Goal: Book appointment/travel/reservation

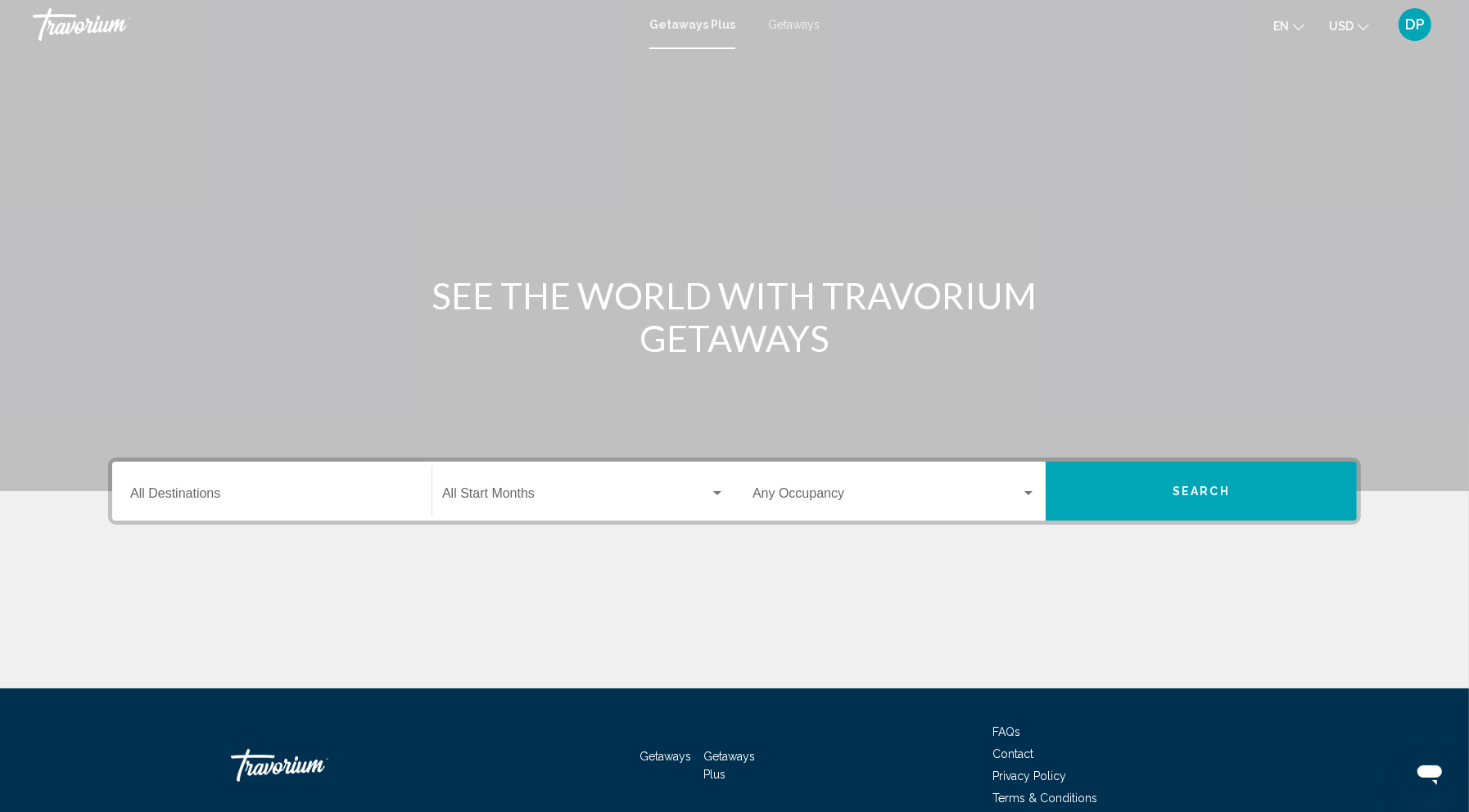
click at [201, 518] on div "Destination All Destinations" at bounding box center [272, 491] width 283 height 51
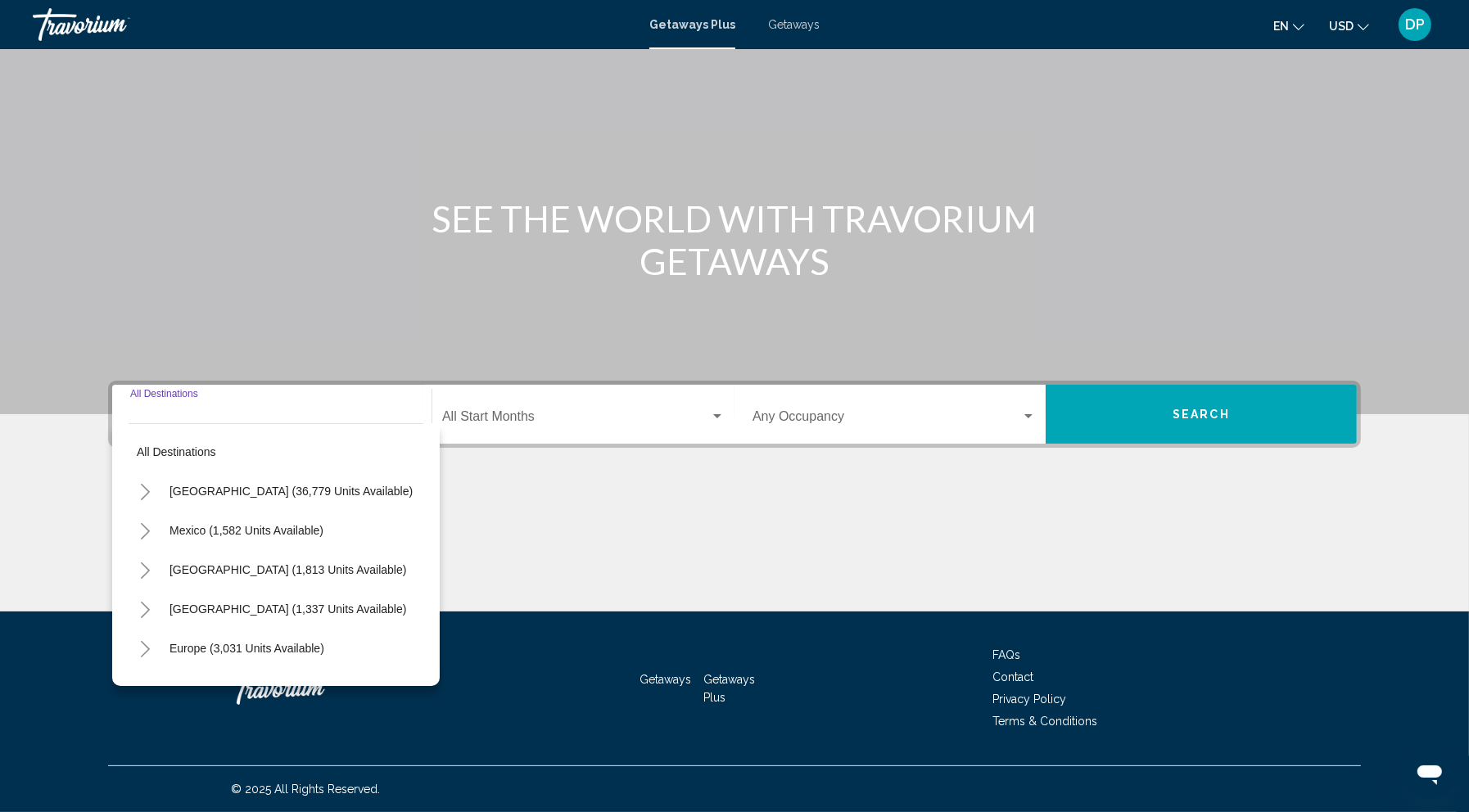
scroll to position [298, 0]
click at [139, 562] on icon "Toggle Canada (1,813 units available)" at bounding box center [145, 570] width 13 height 16
click at [145, 630] on button "Western Canada (602 units available)" at bounding box center [250, 648] width 211 height 38
type input "**********"
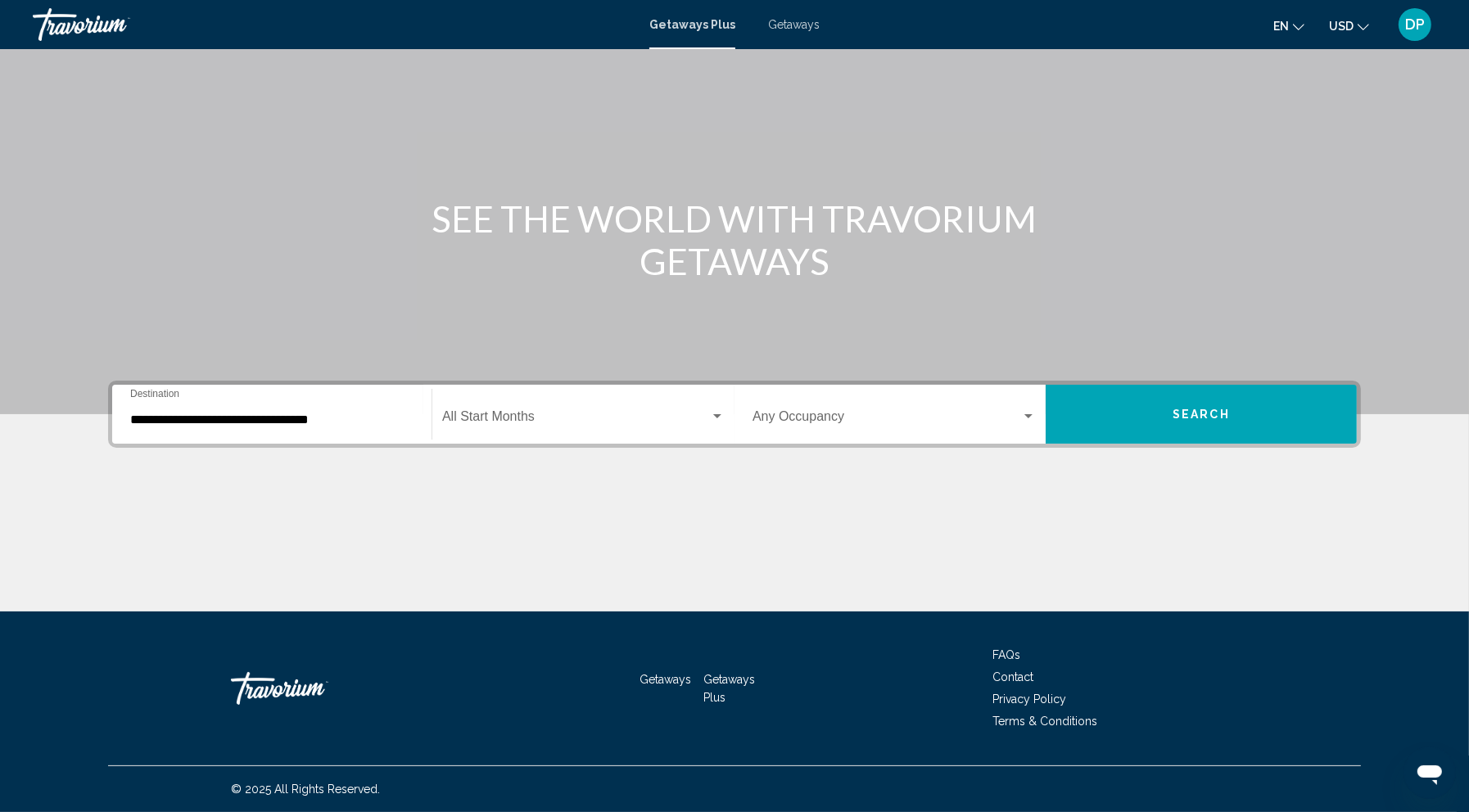
click at [819, 389] on div "Occupancy Any Occupancy" at bounding box center [894, 414] width 283 height 51
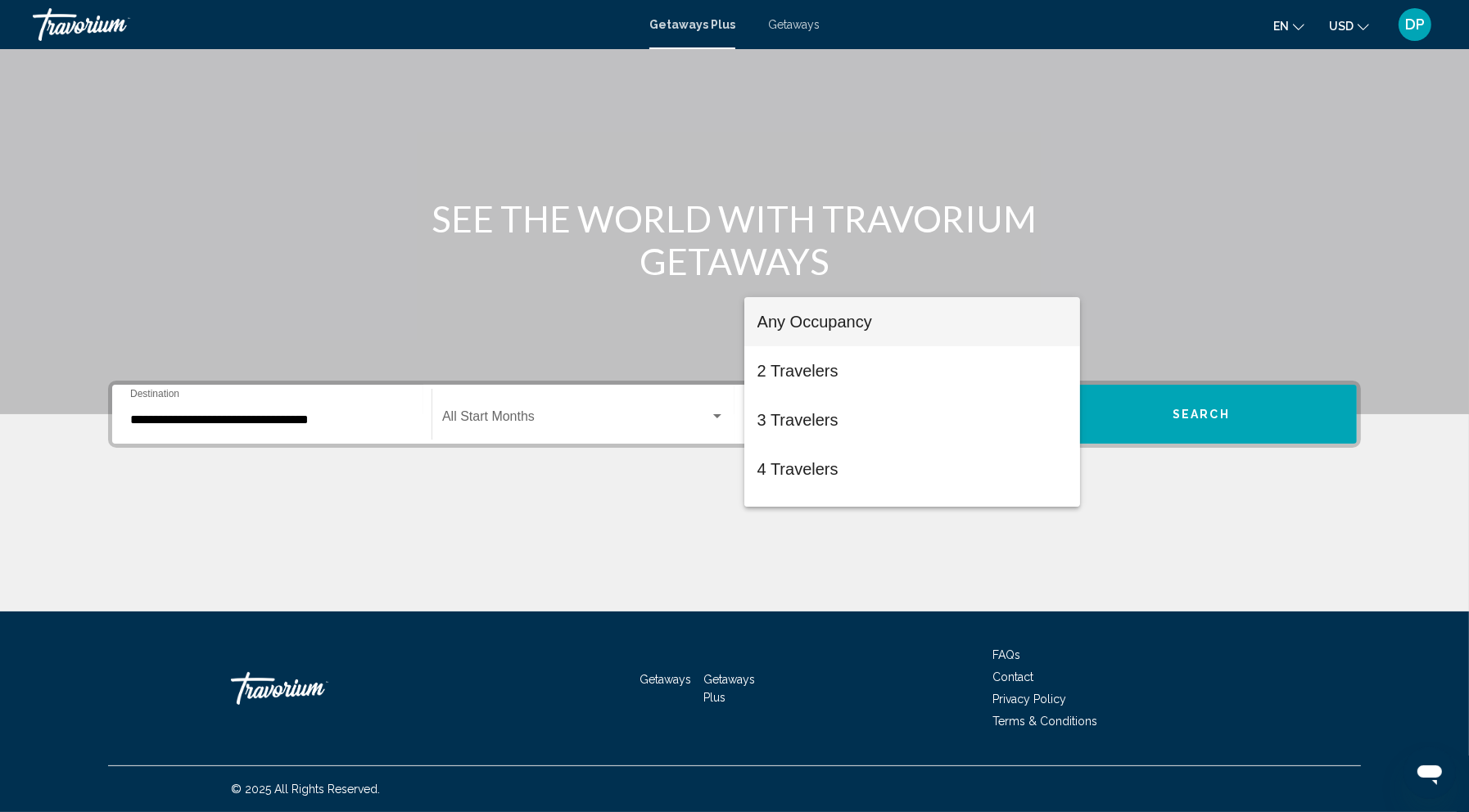
click at [665, 329] on div at bounding box center [734, 406] width 1469 height 812
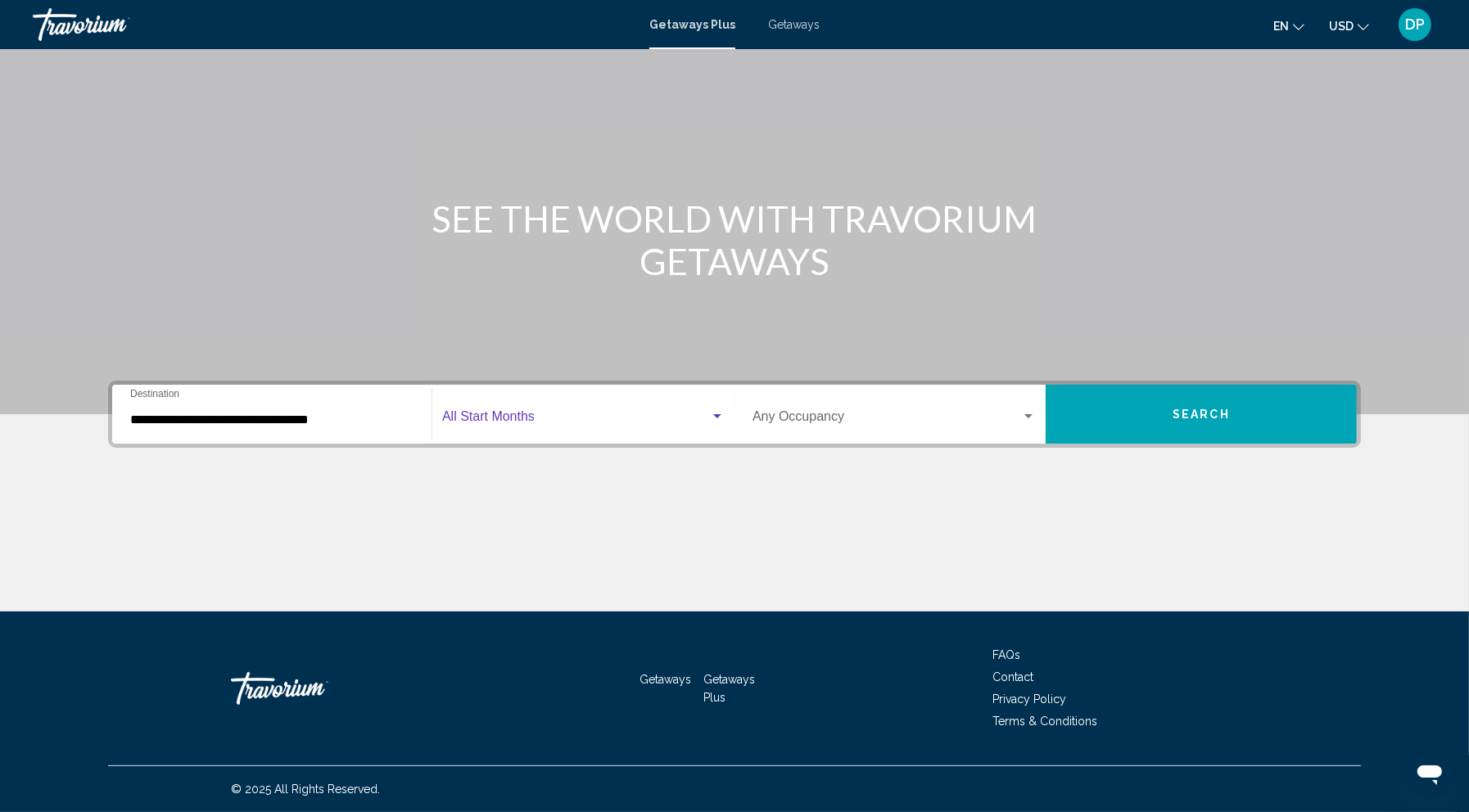
click at [665, 412] on span "Search widget" at bounding box center [575, 419] width 267 height 14
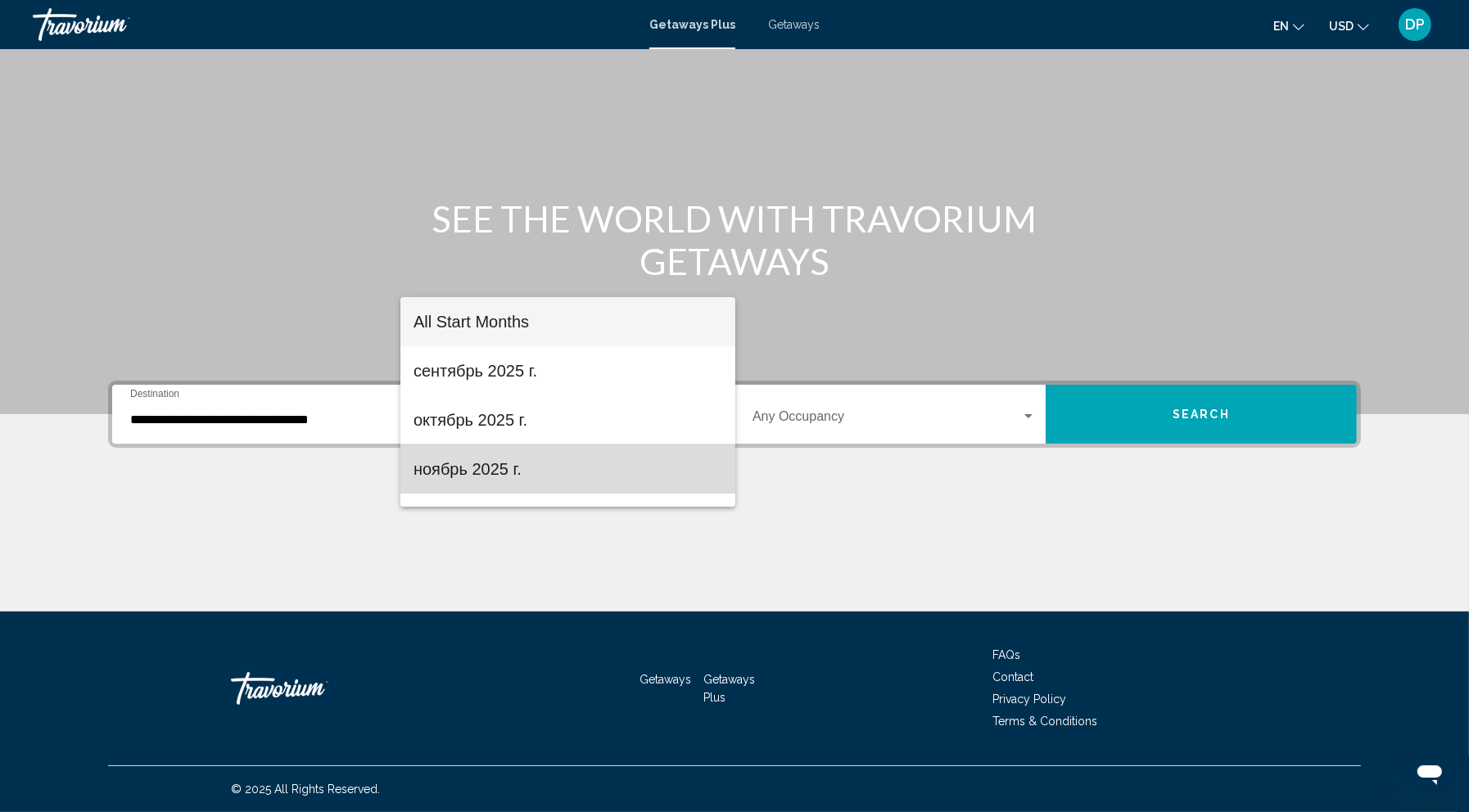
click at [573, 448] on span "ноябрь 2025 г." at bounding box center [568, 469] width 309 height 49
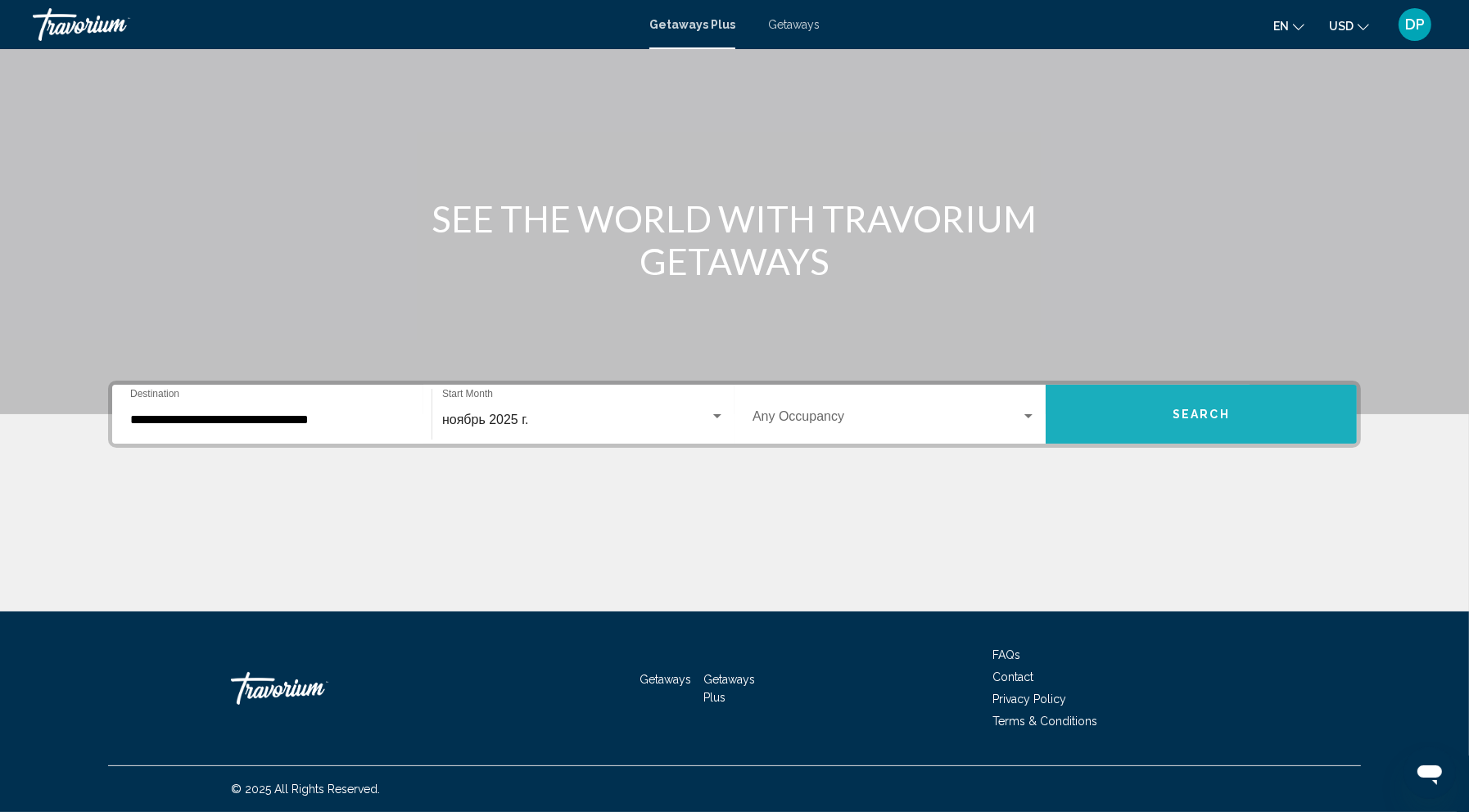
click at [1291, 384] on button "Search" at bounding box center [1201, 414] width 311 height 59
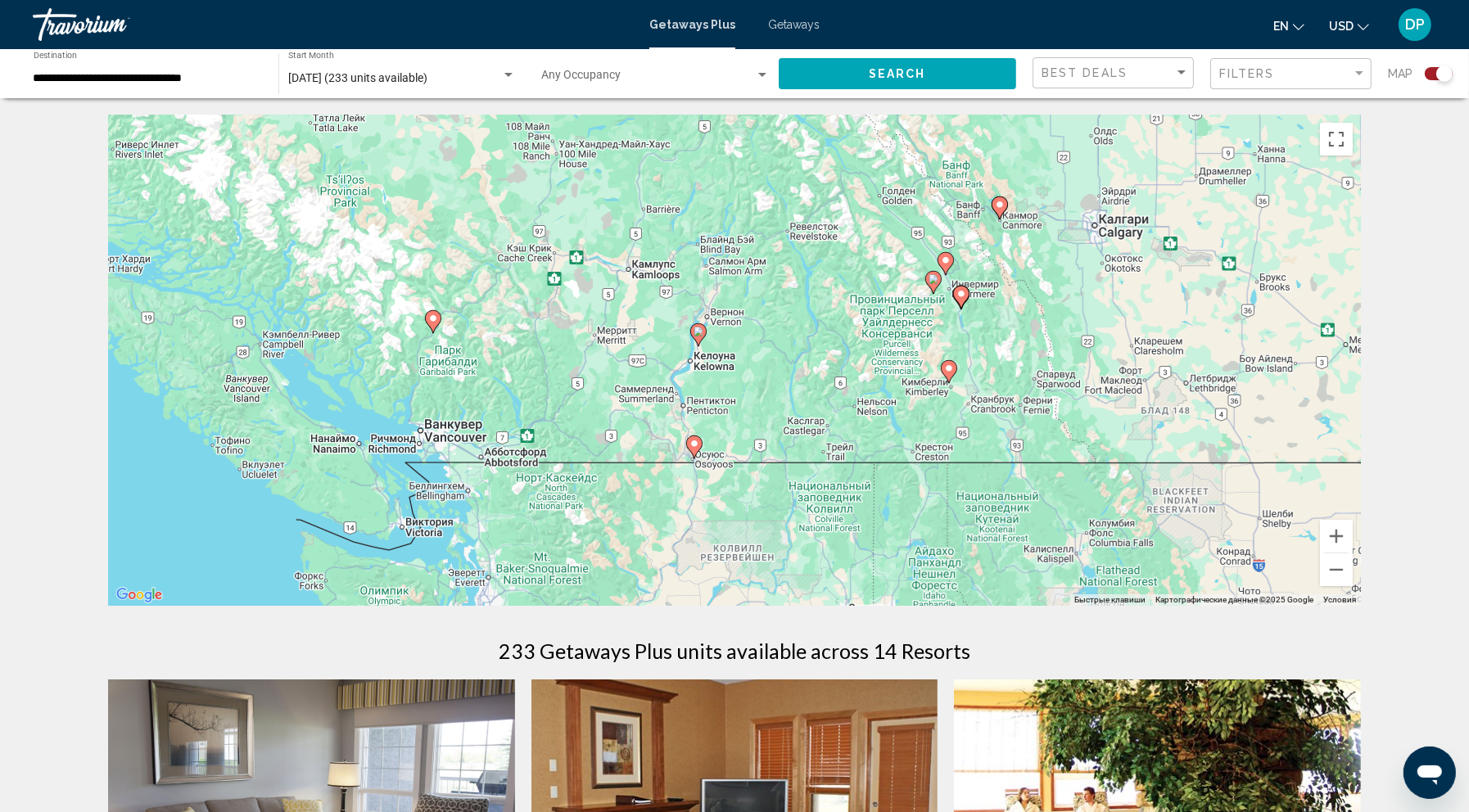
click at [198, 85] on input "**********" at bounding box center [148, 78] width 229 height 13
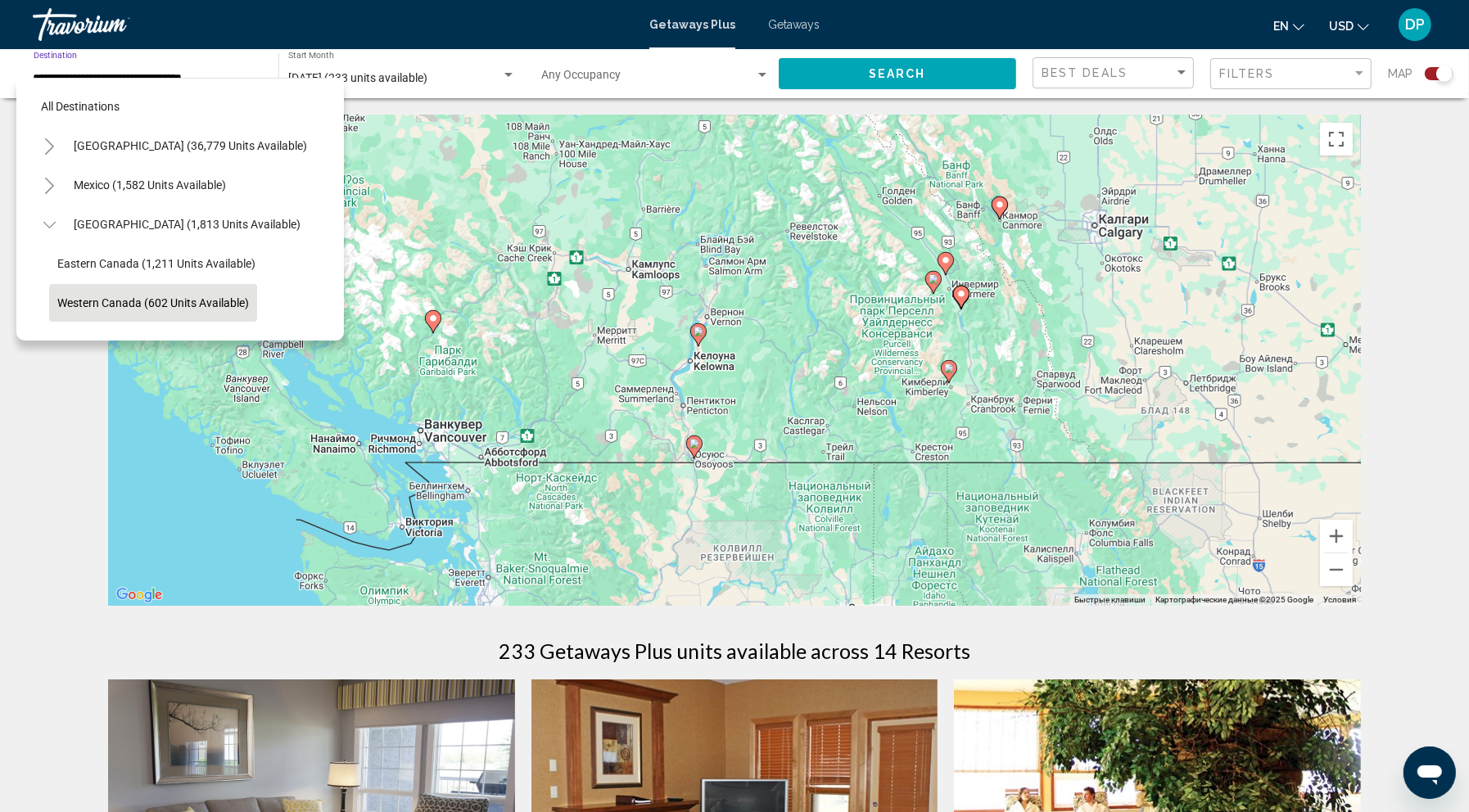
scroll to position [76, 0]
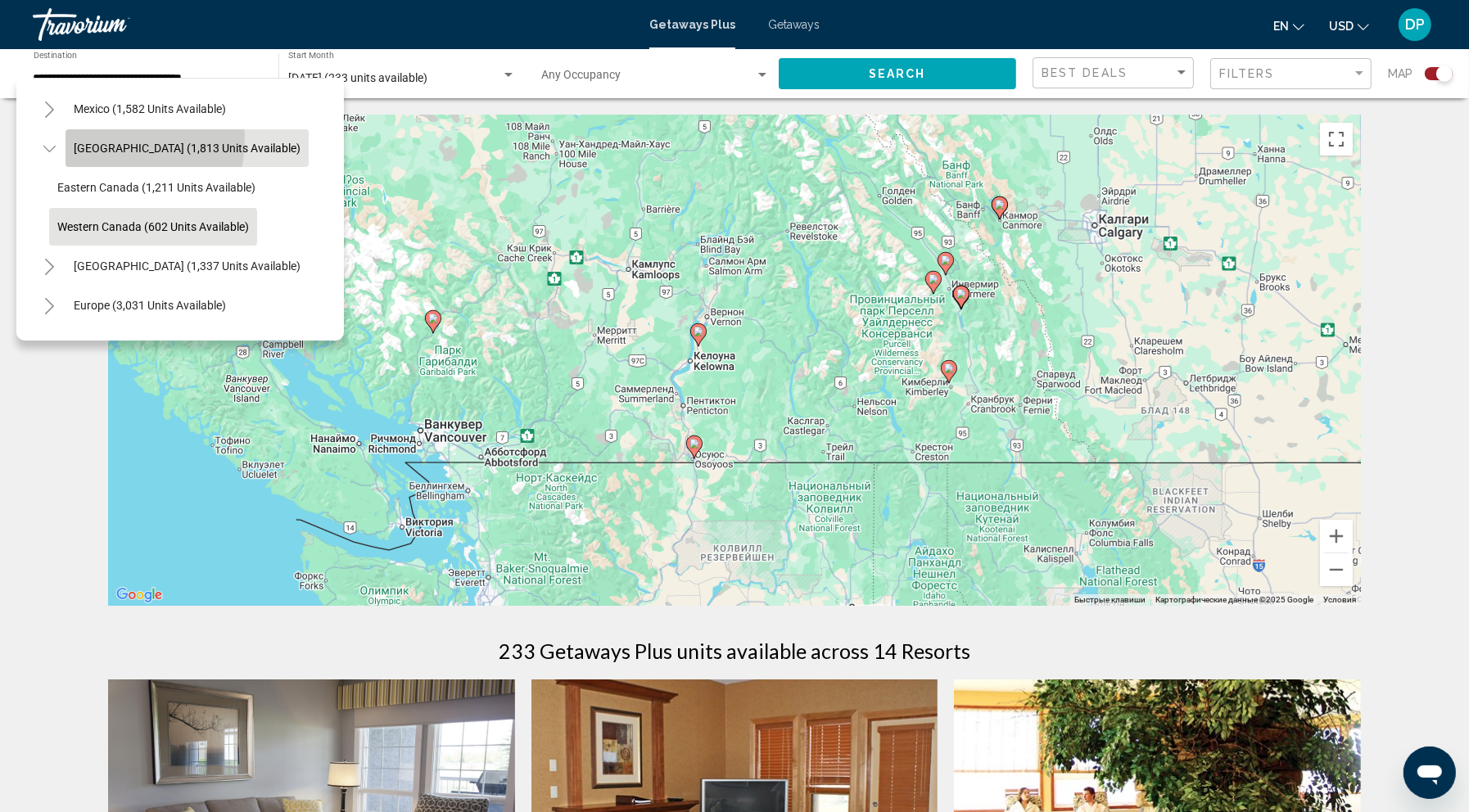
click at [111, 160] on button "Canada (1,813 units available)" at bounding box center [187, 148] width 243 height 38
type input "**********"
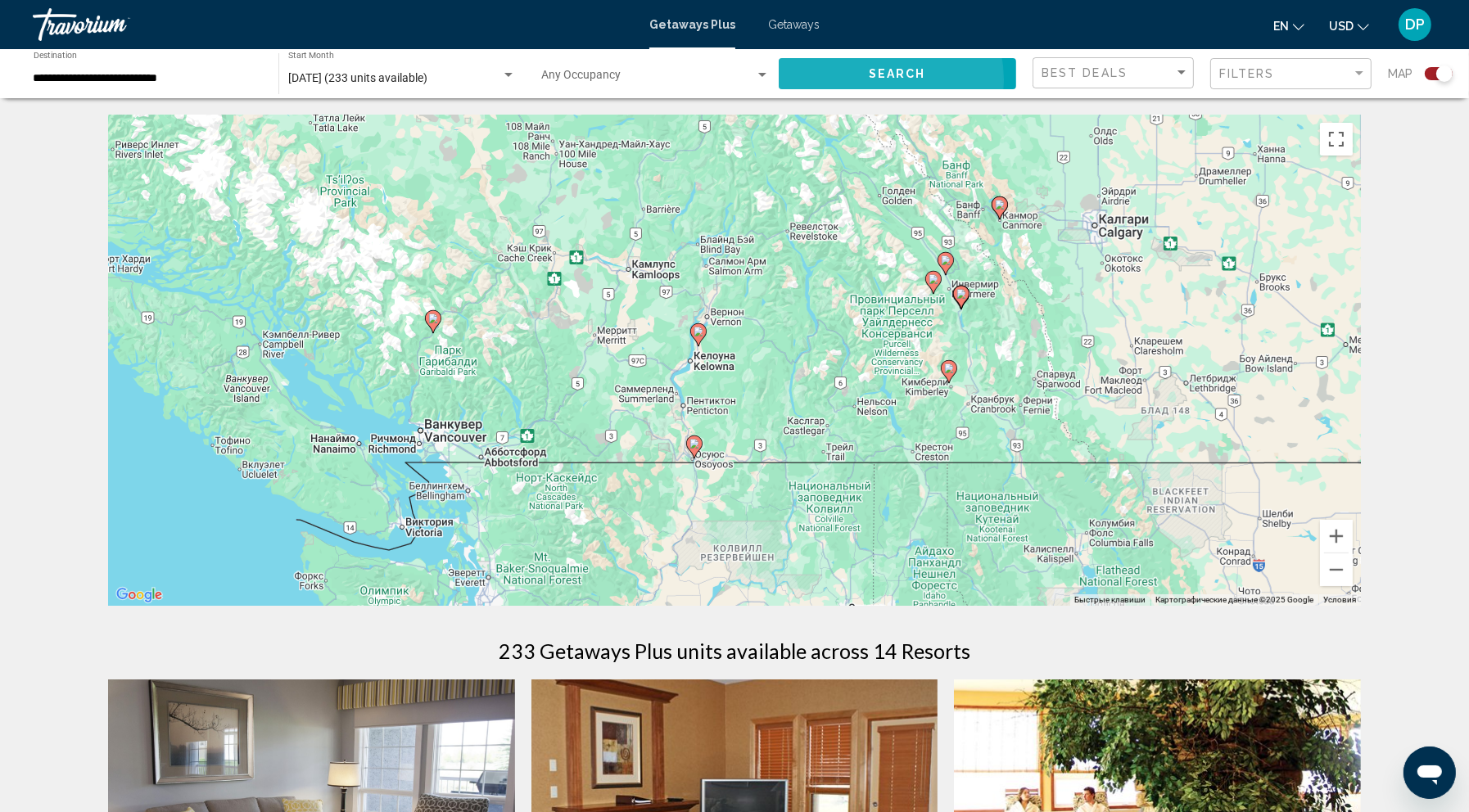
click at [869, 81] on span "Search" at bounding box center [897, 75] width 57 height 13
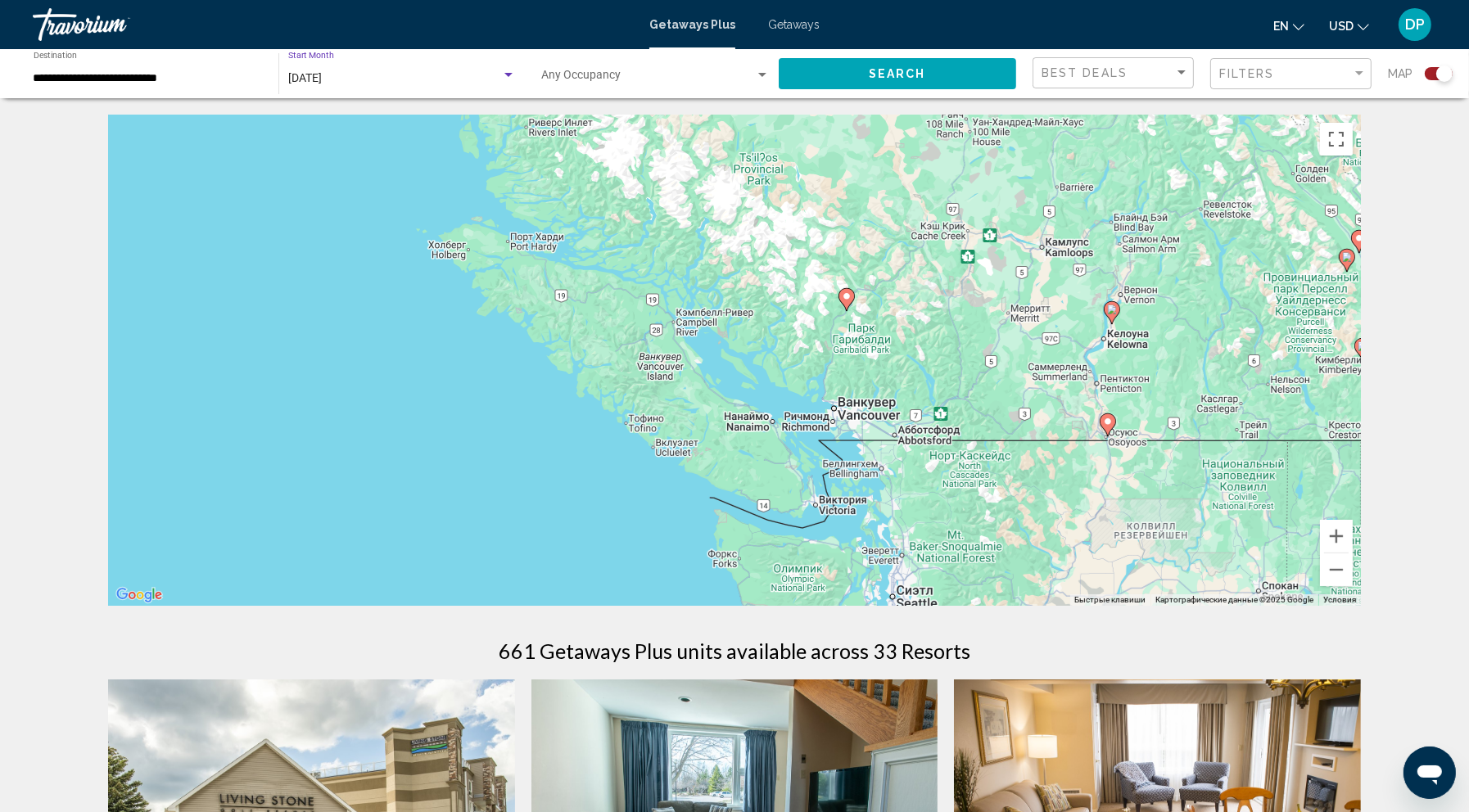
click at [322, 84] on span "November 2025" at bounding box center [305, 78] width 34 height 13
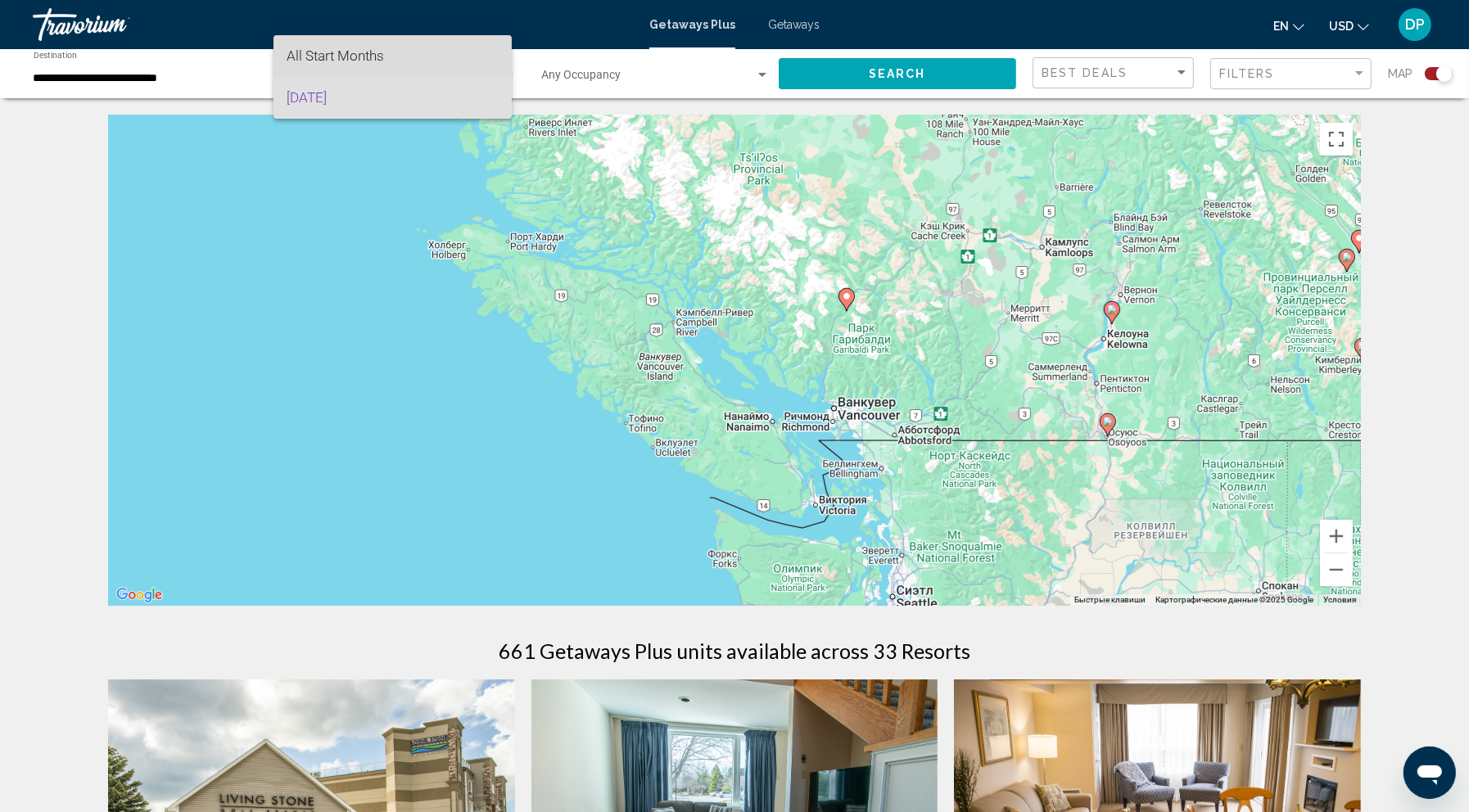
click at [391, 57] on span "All Start Months" at bounding box center [392, 56] width 212 height 42
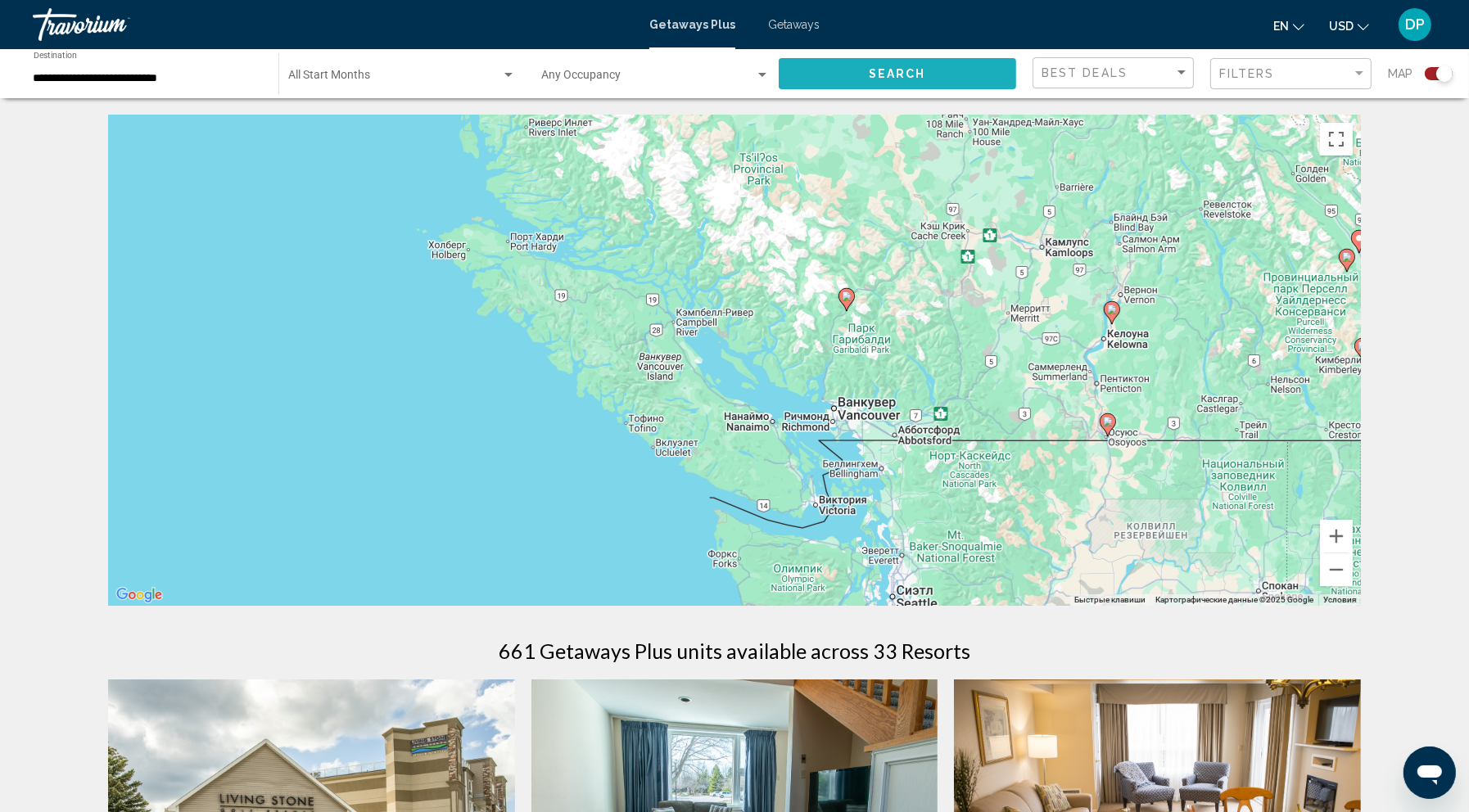
click at [891, 81] on span "Search" at bounding box center [897, 75] width 57 height 13
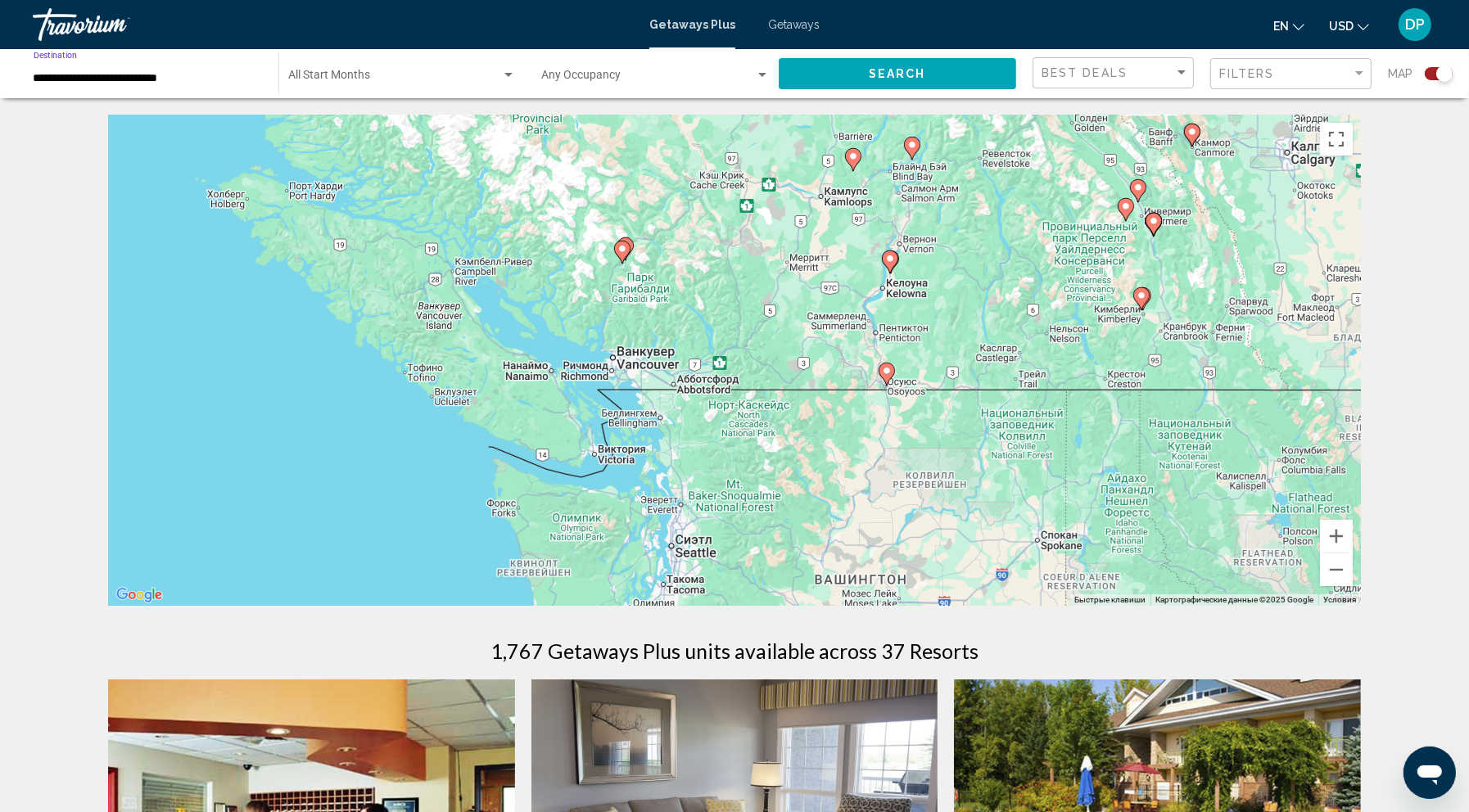
click at [117, 85] on input "**********" at bounding box center [148, 78] width 229 height 13
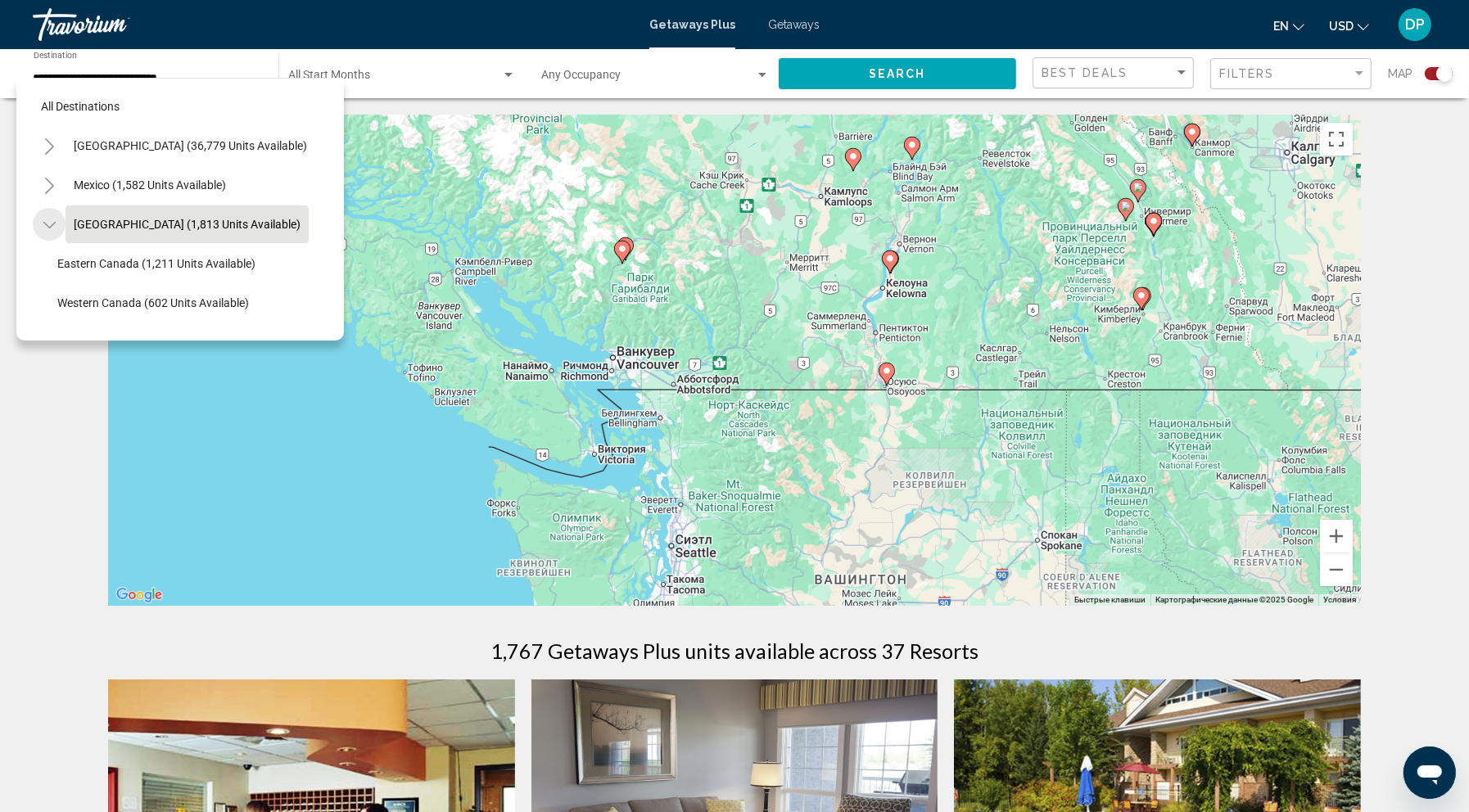
click at [56, 234] on icon "Toggle Canada (1,813 units available)" at bounding box center [49, 224] width 13 height 16
click at [815, 89] on button "Search" at bounding box center [897, 73] width 238 height 30
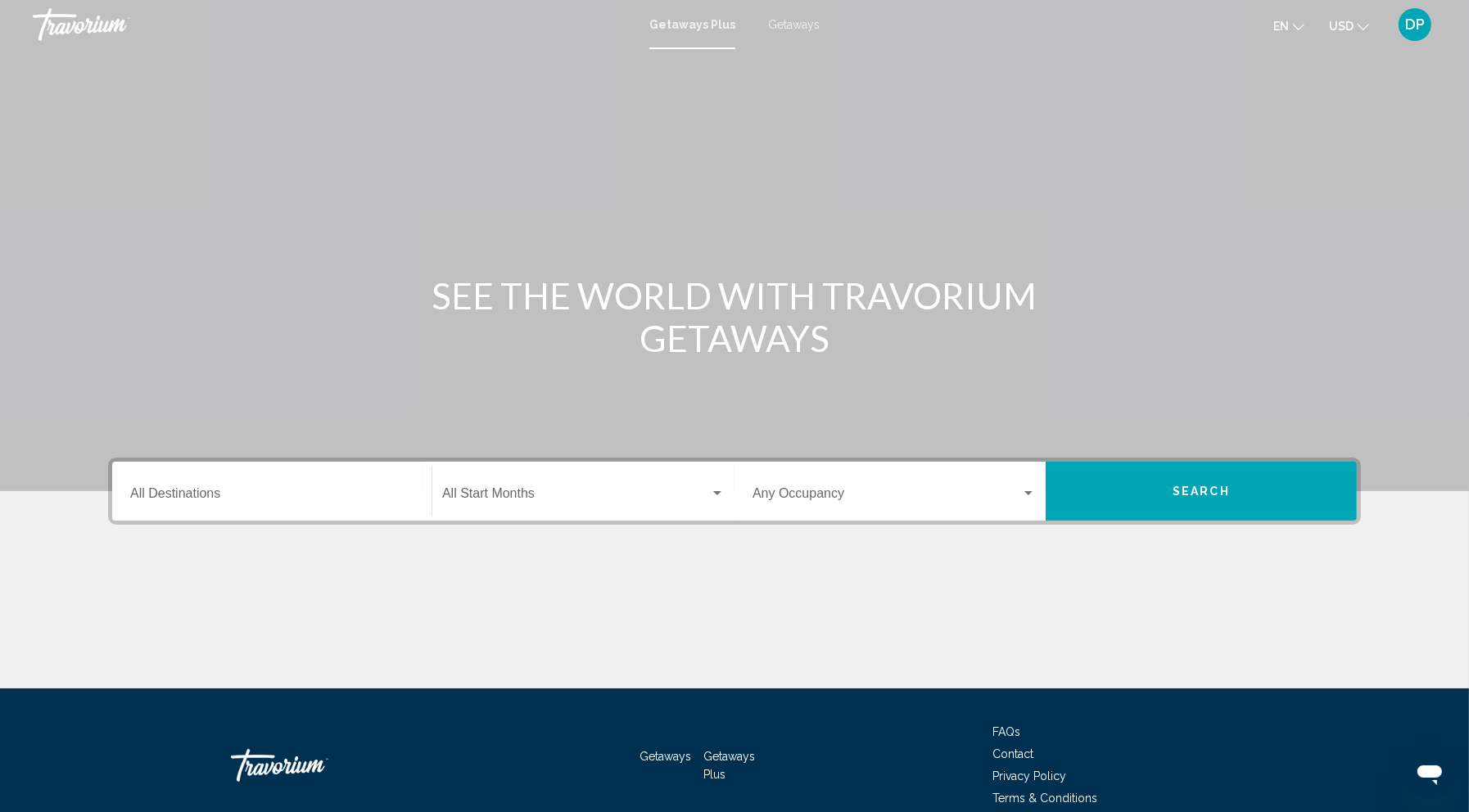
click at [815, 30] on span "Getaways" at bounding box center [794, 24] width 51 height 13
click at [213, 518] on div "Destination All Destinations" at bounding box center [272, 491] width 283 height 51
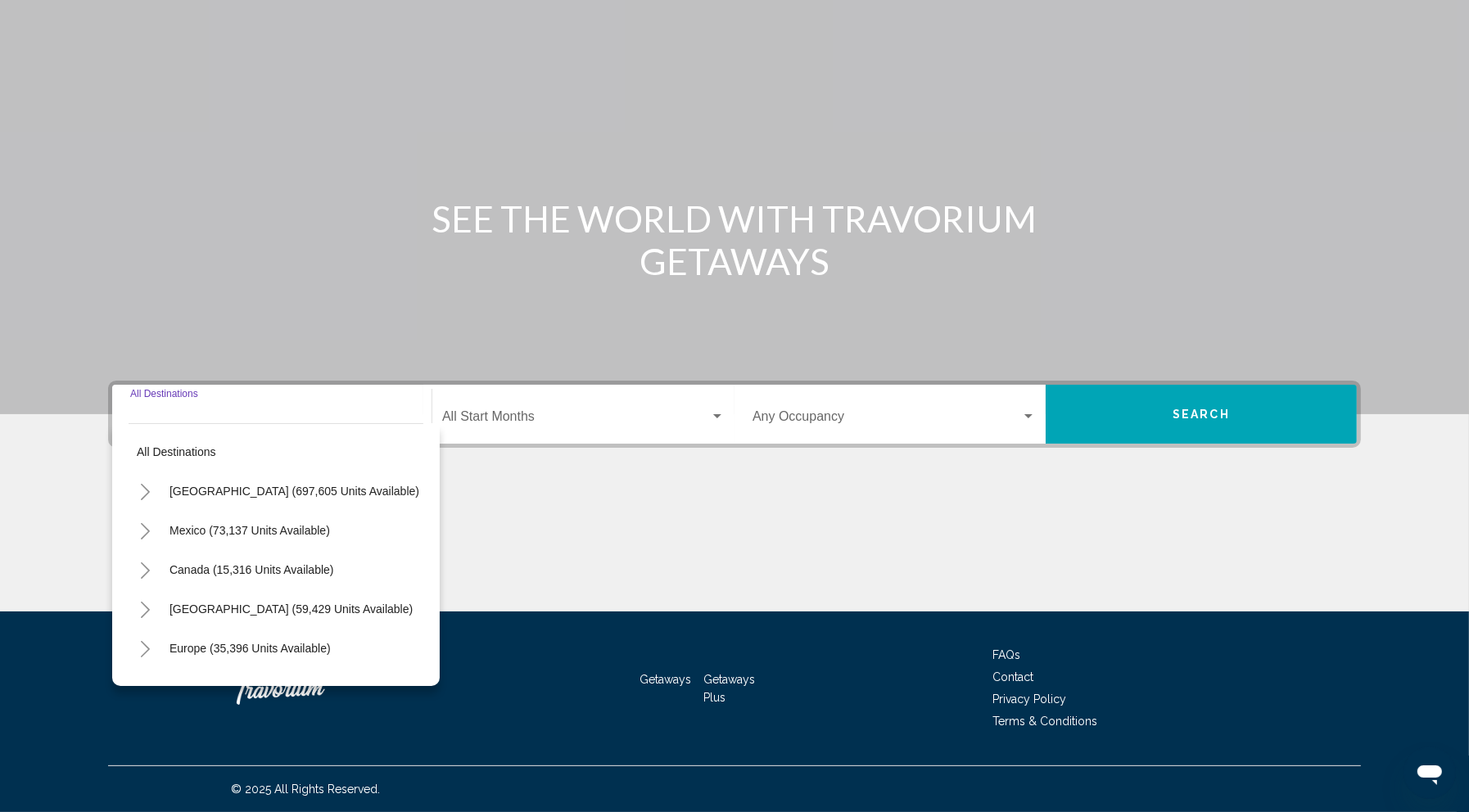
scroll to position [298, 0]
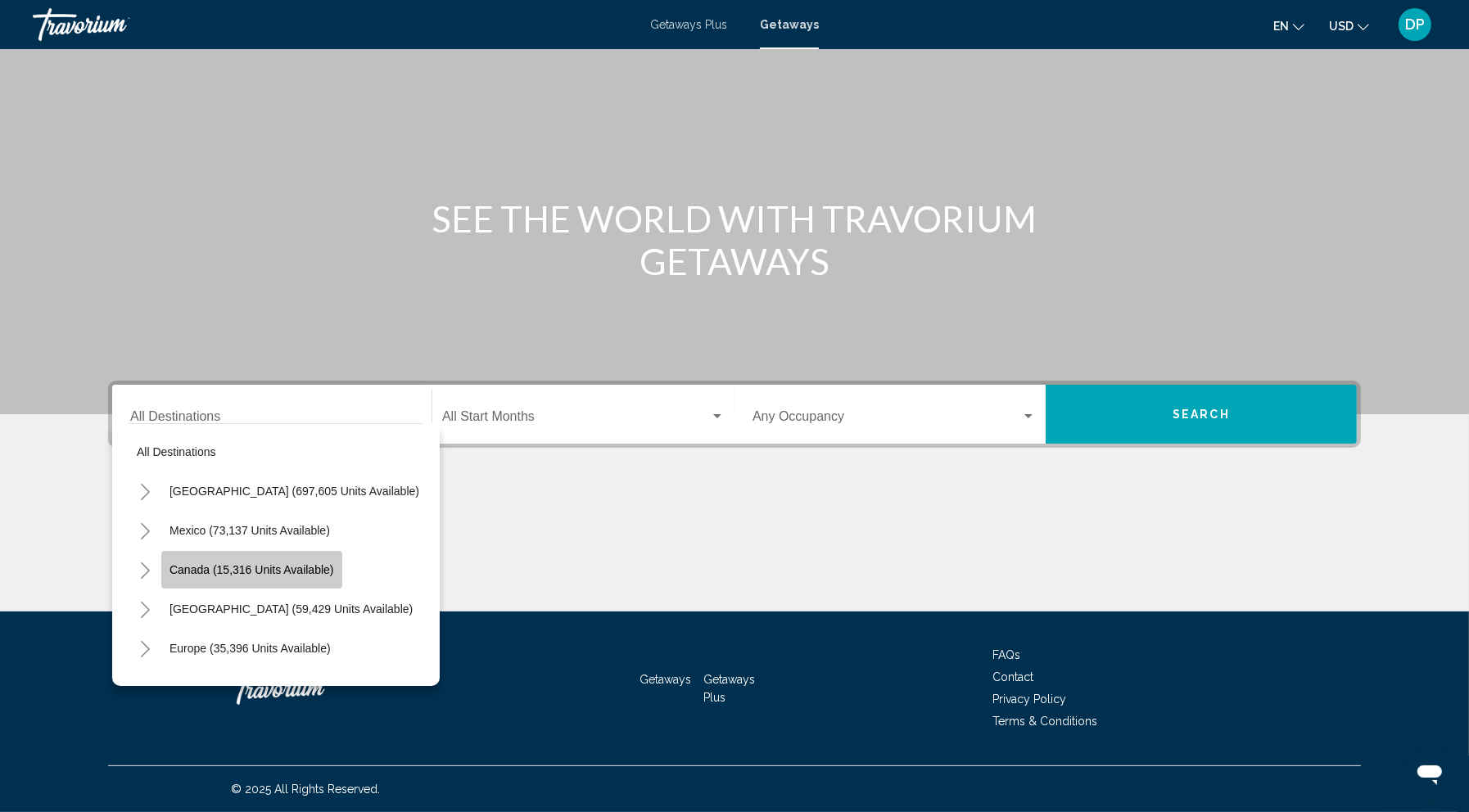
click at [170, 563] on span "Canada (15,316 units available)" at bounding box center [251, 570] width 164 height 13
type input "**********"
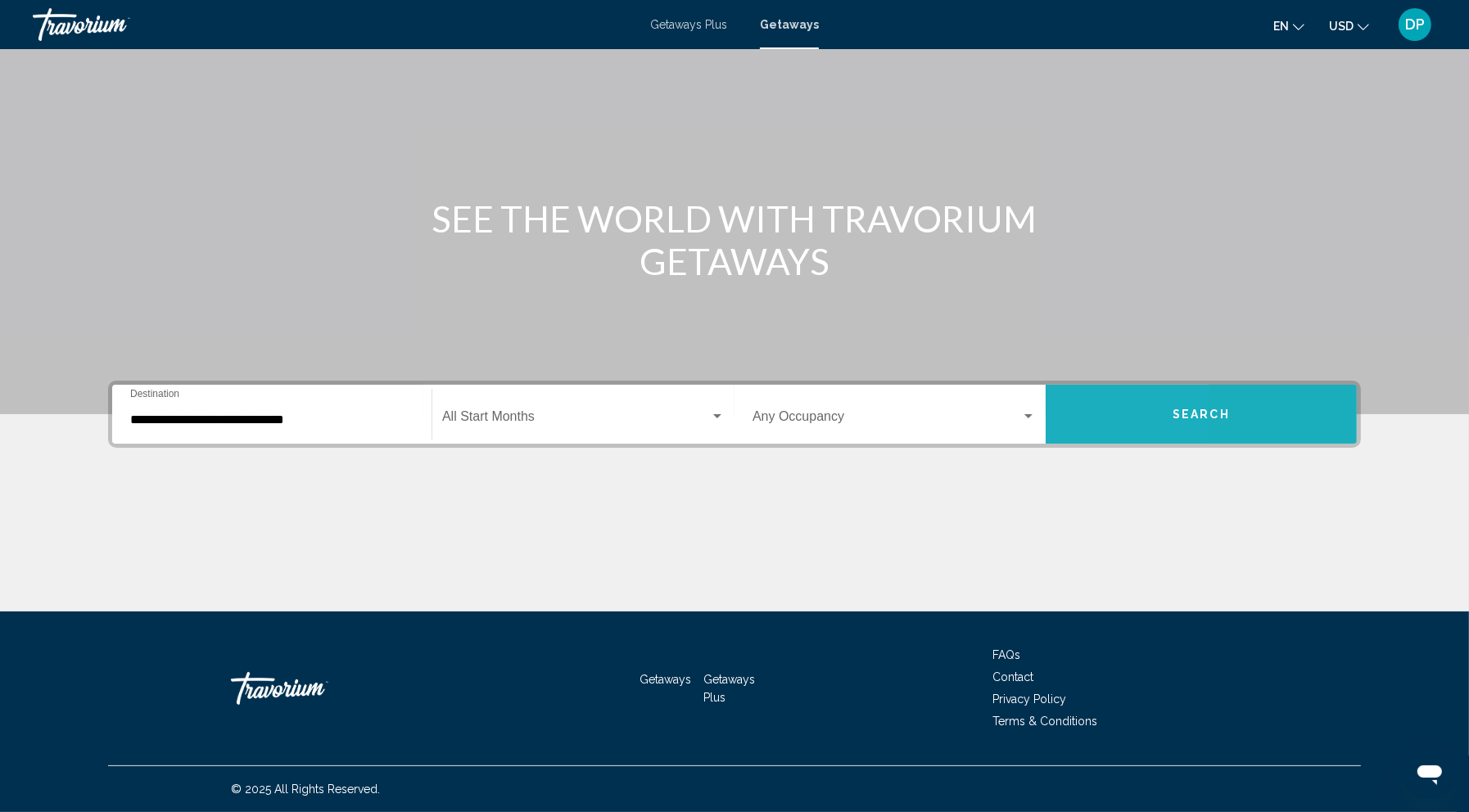
click at [1127, 384] on button "Search" at bounding box center [1201, 414] width 311 height 59
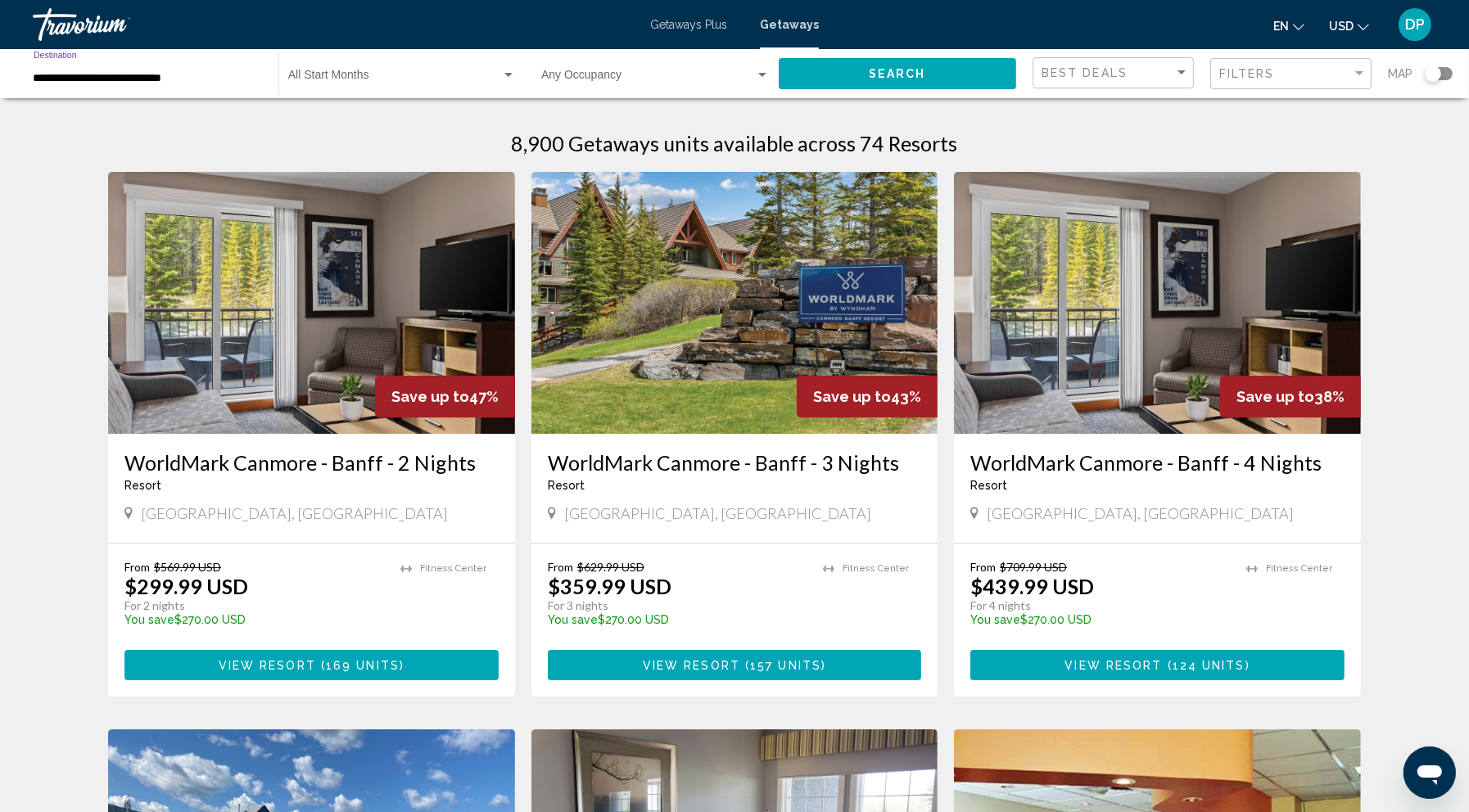
click at [208, 85] on input "**********" at bounding box center [148, 78] width 229 height 13
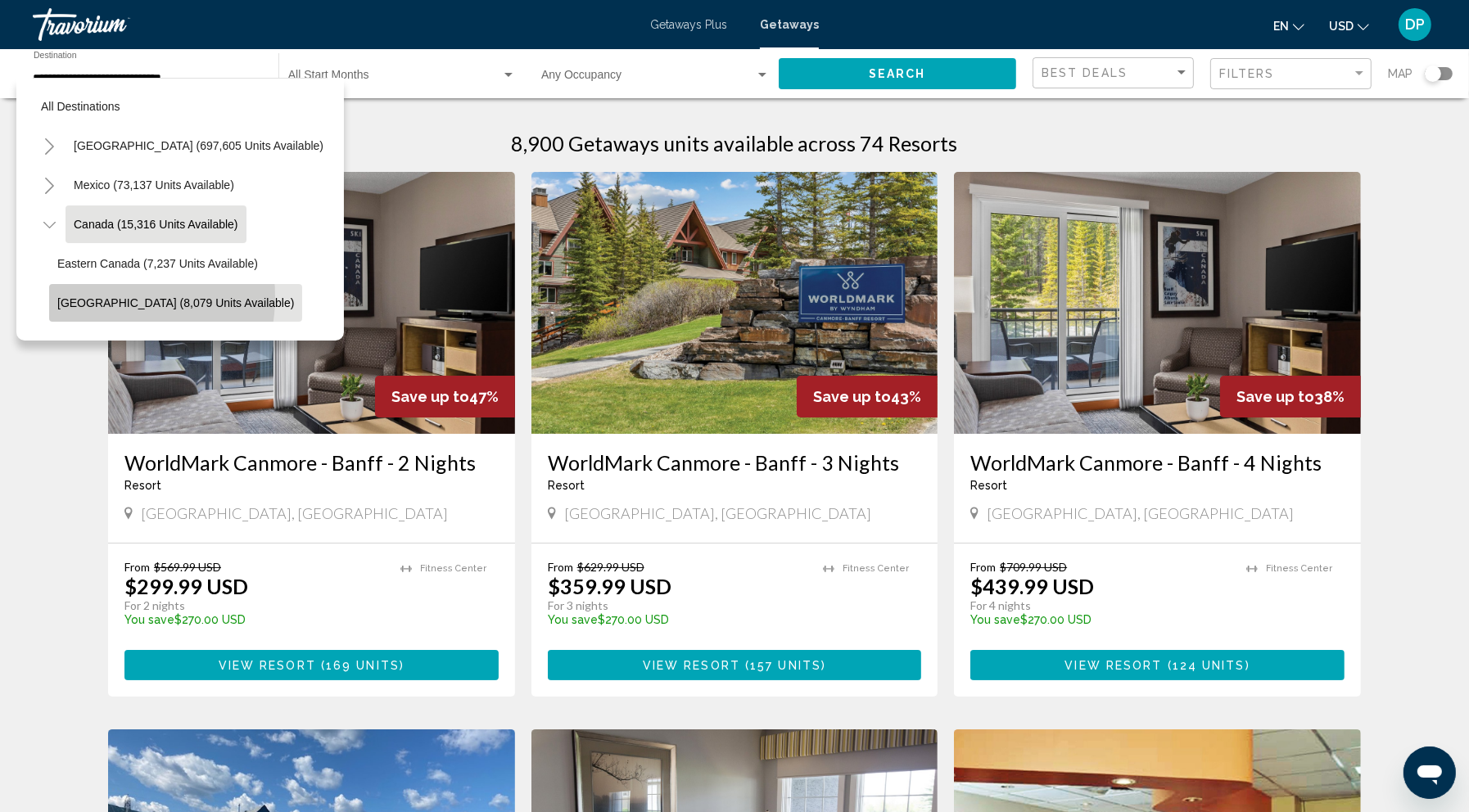
click at [101, 309] on span "[GEOGRAPHIC_DATA] (8,079 units available)" at bounding box center [175, 303] width 237 height 13
type input "**********"
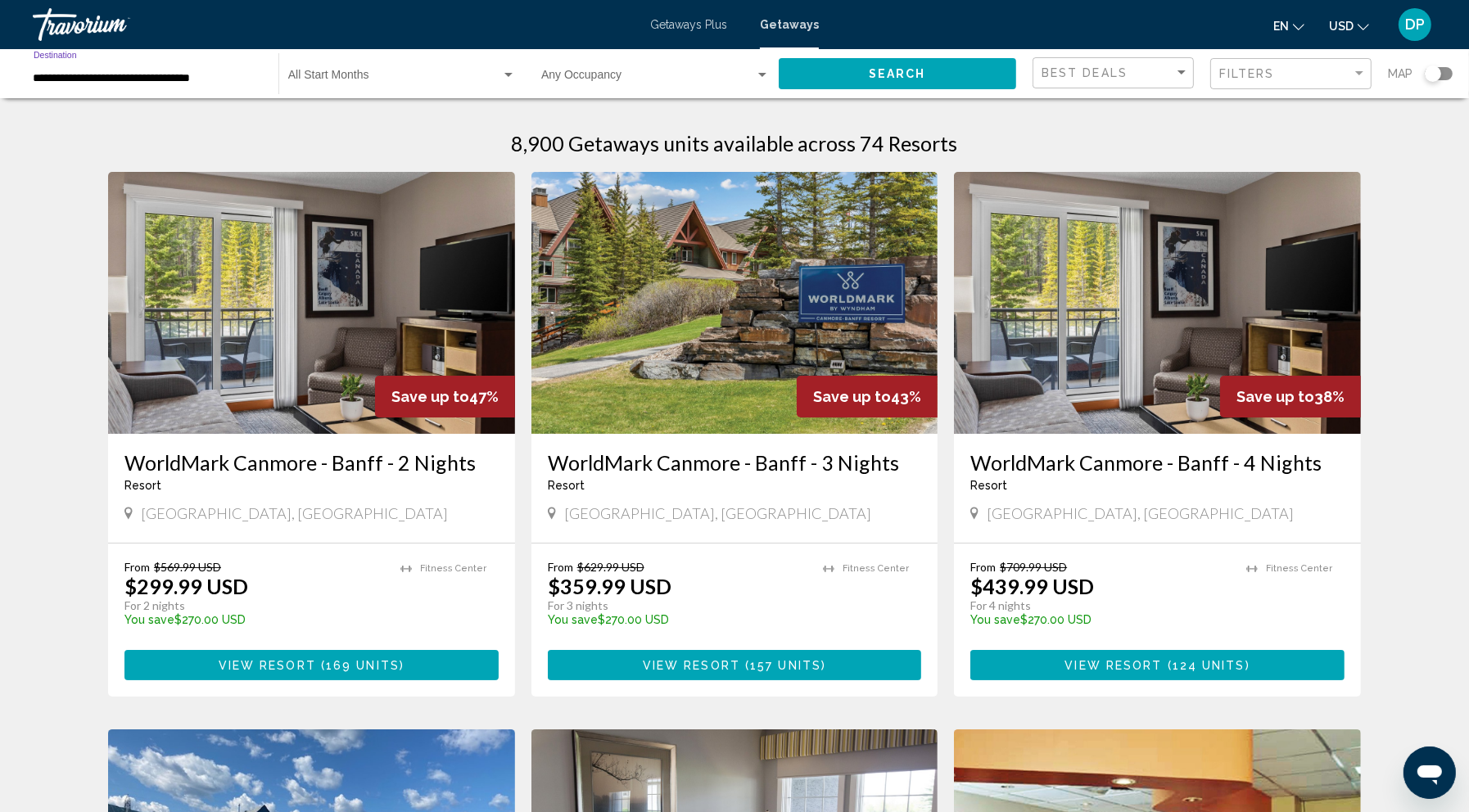
click at [837, 89] on button "Search" at bounding box center [897, 73] width 238 height 30
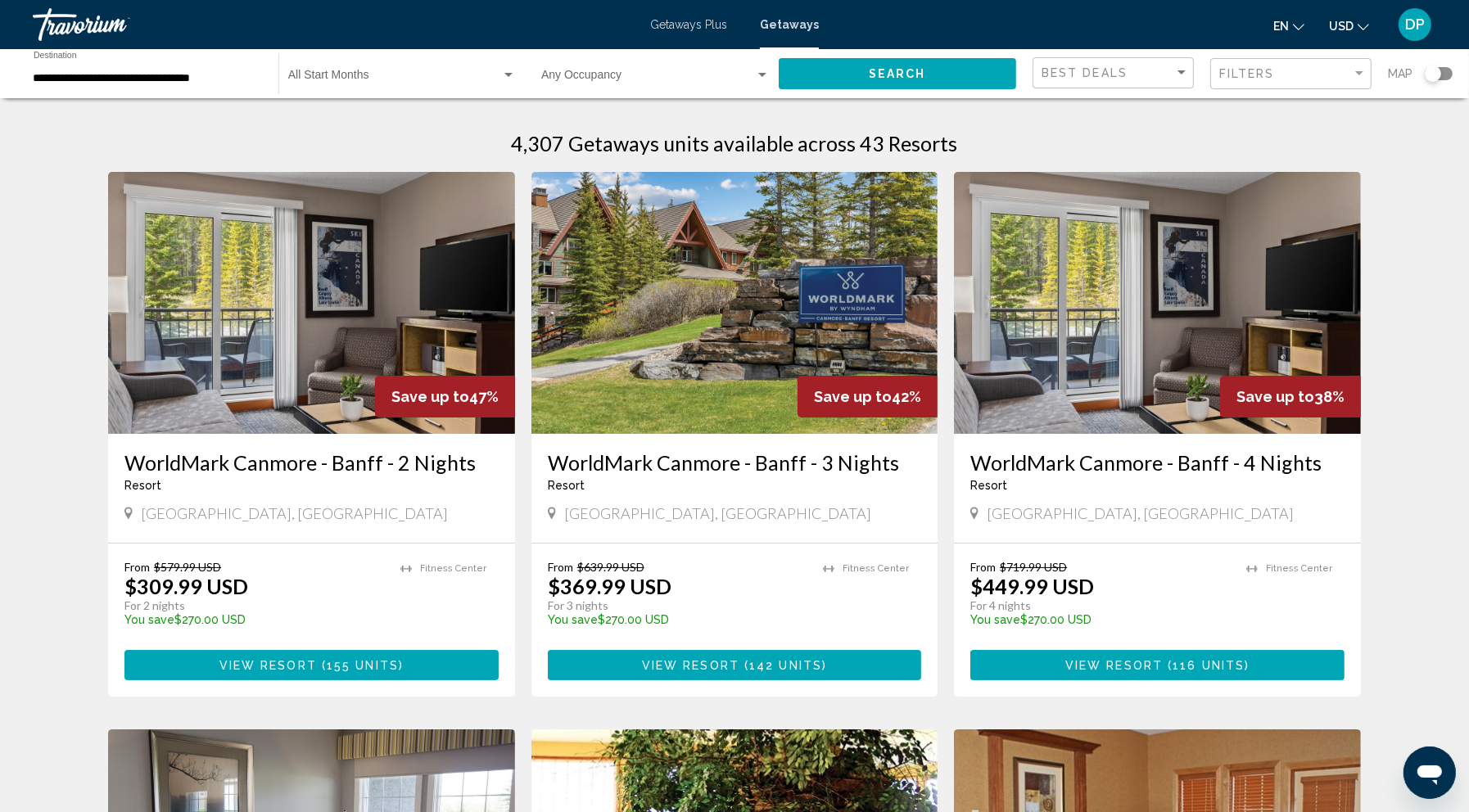
click at [1431, 82] on div "Search widget" at bounding box center [1432, 73] width 16 height 16
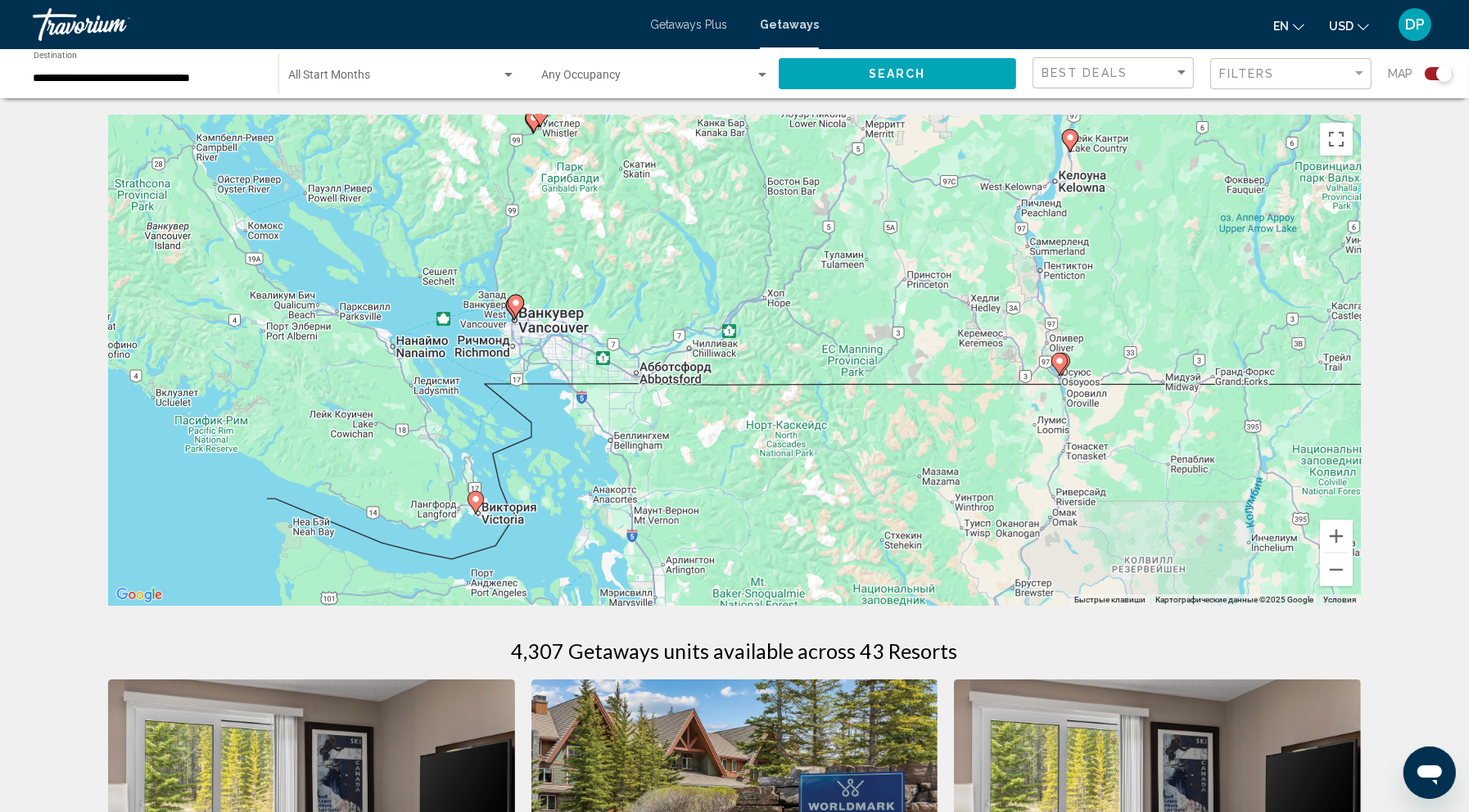
click at [514, 308] on image "Main content" at bounding box center [516, 303] width 10 height 10
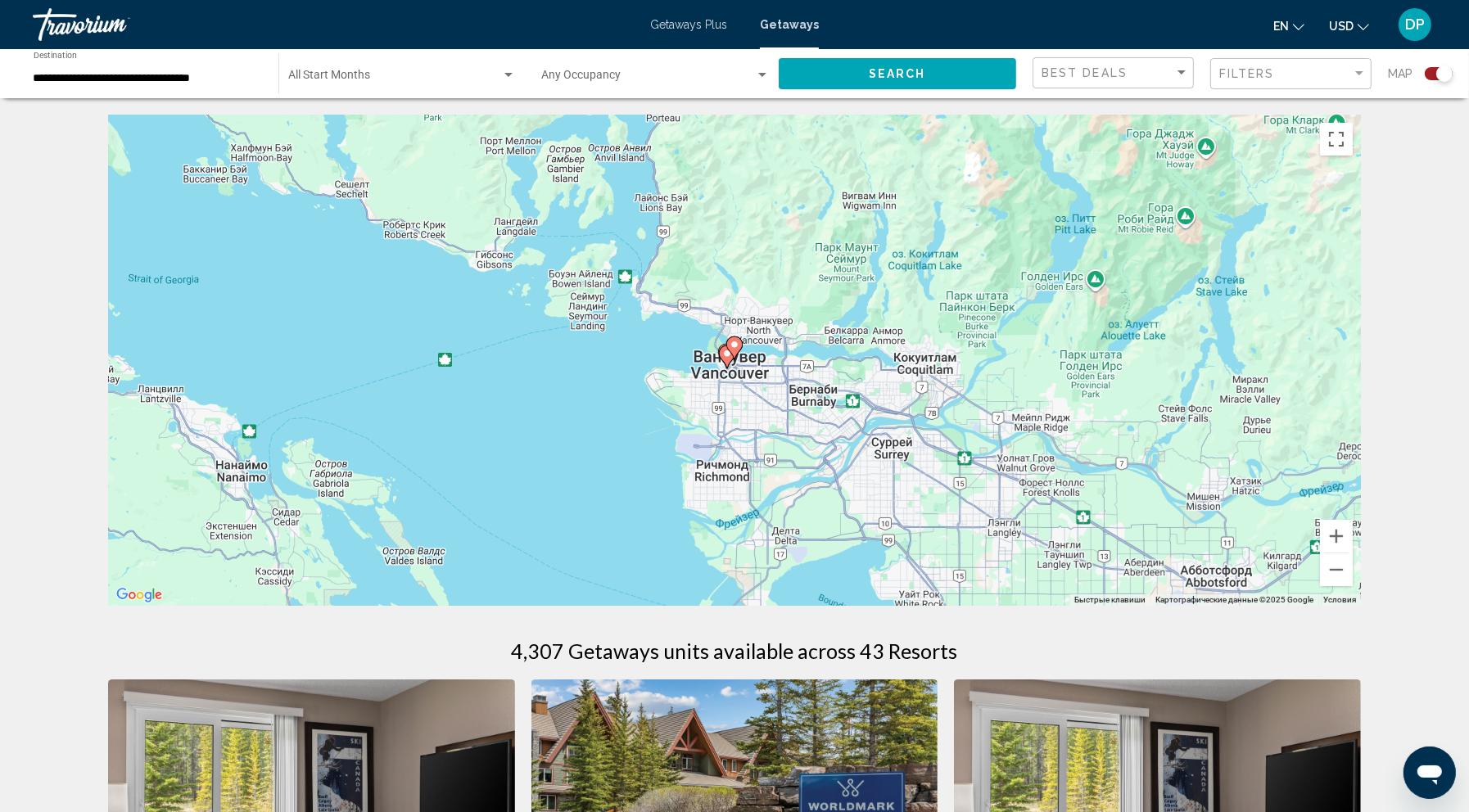
click at [723, 358] on image "Main content" at bounding box center [727, 354] width 10 height 10
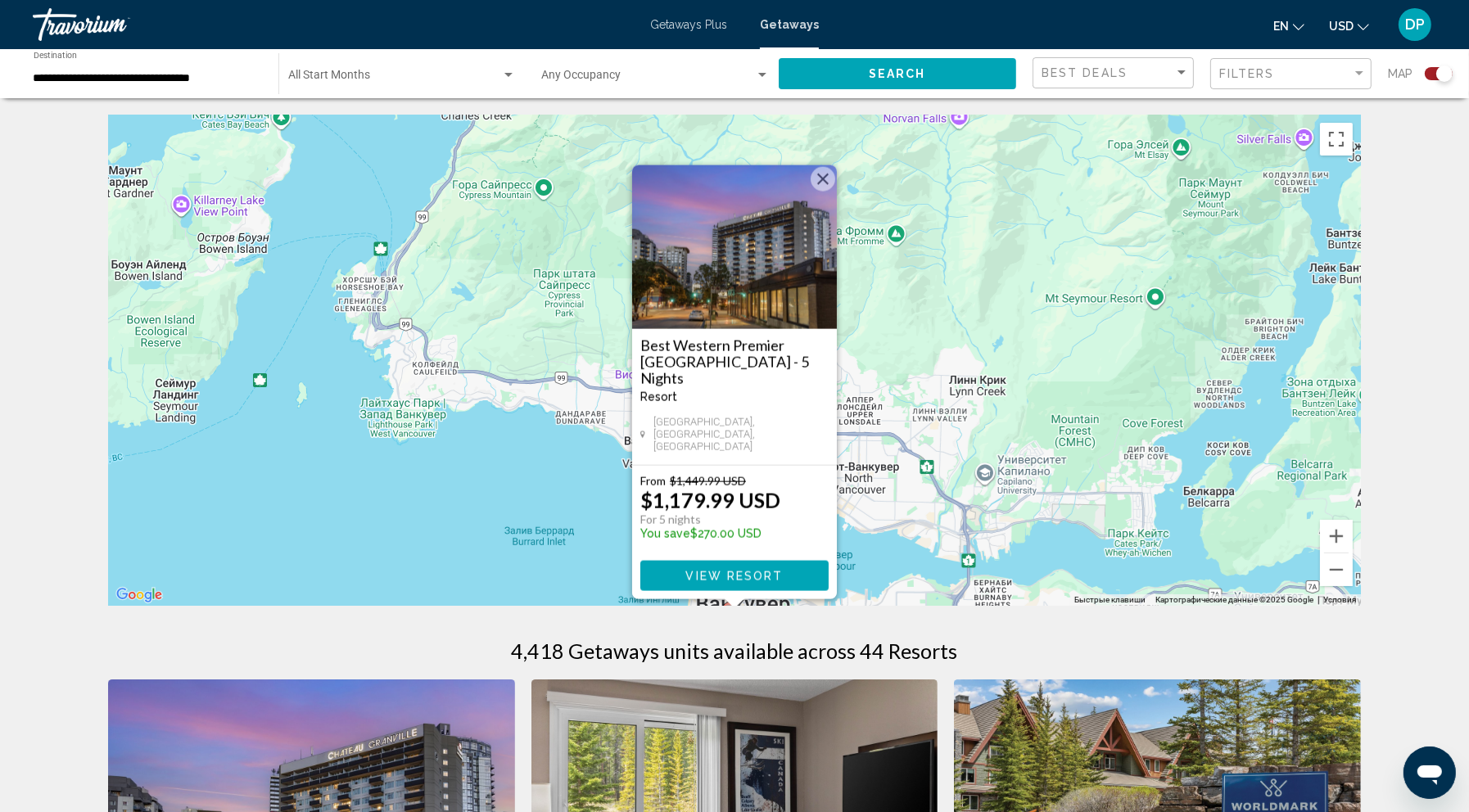
click at [478, 471] on div "Чтобы активировать перетаскивание с помощью клавиатуры, нажмите Alt + Ввод. Пос…" at bounding box center [734, 360] width 1252 height 492
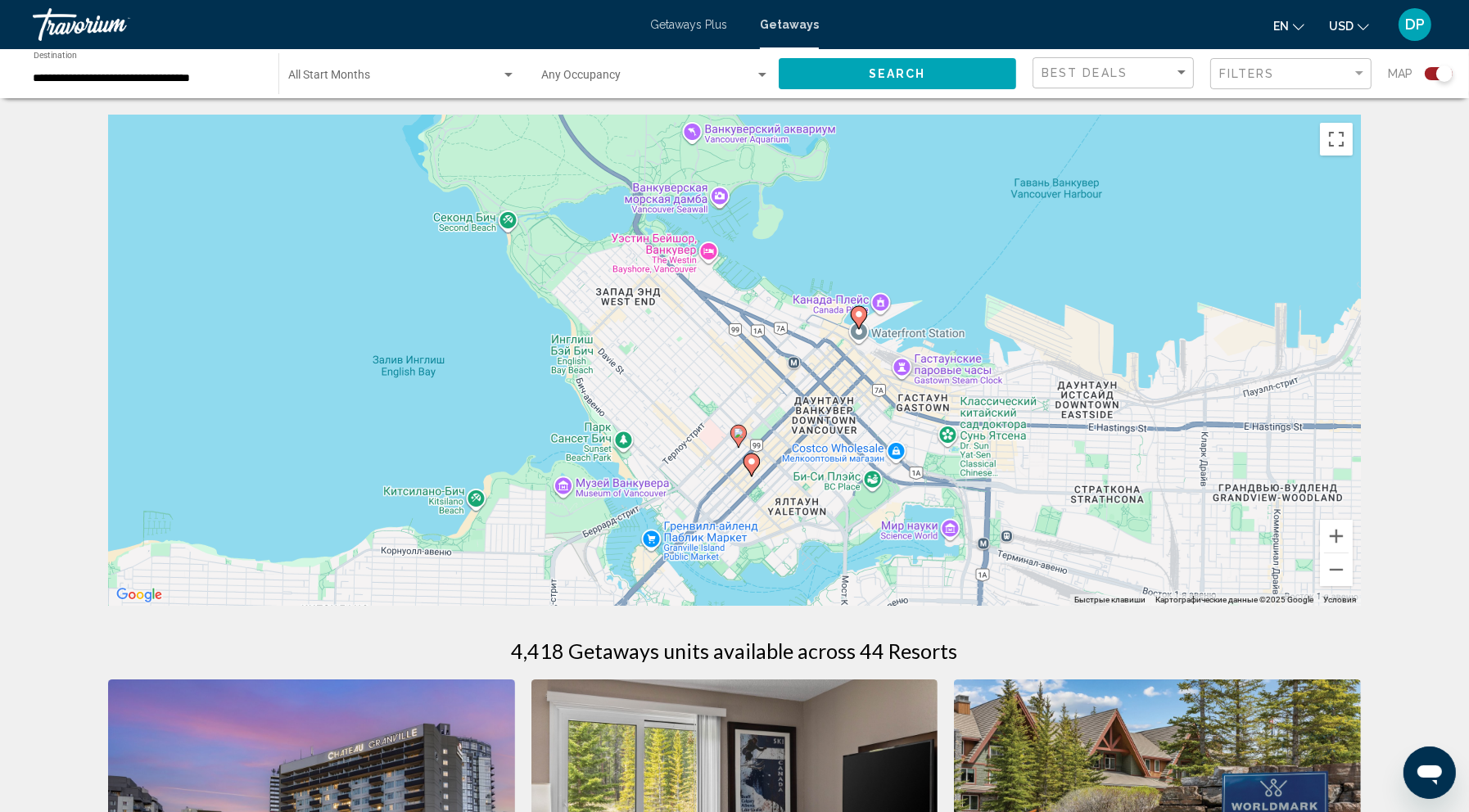
click at [858, 320] on image "Main content" at bounding box center [859, 315] width 10 height 10
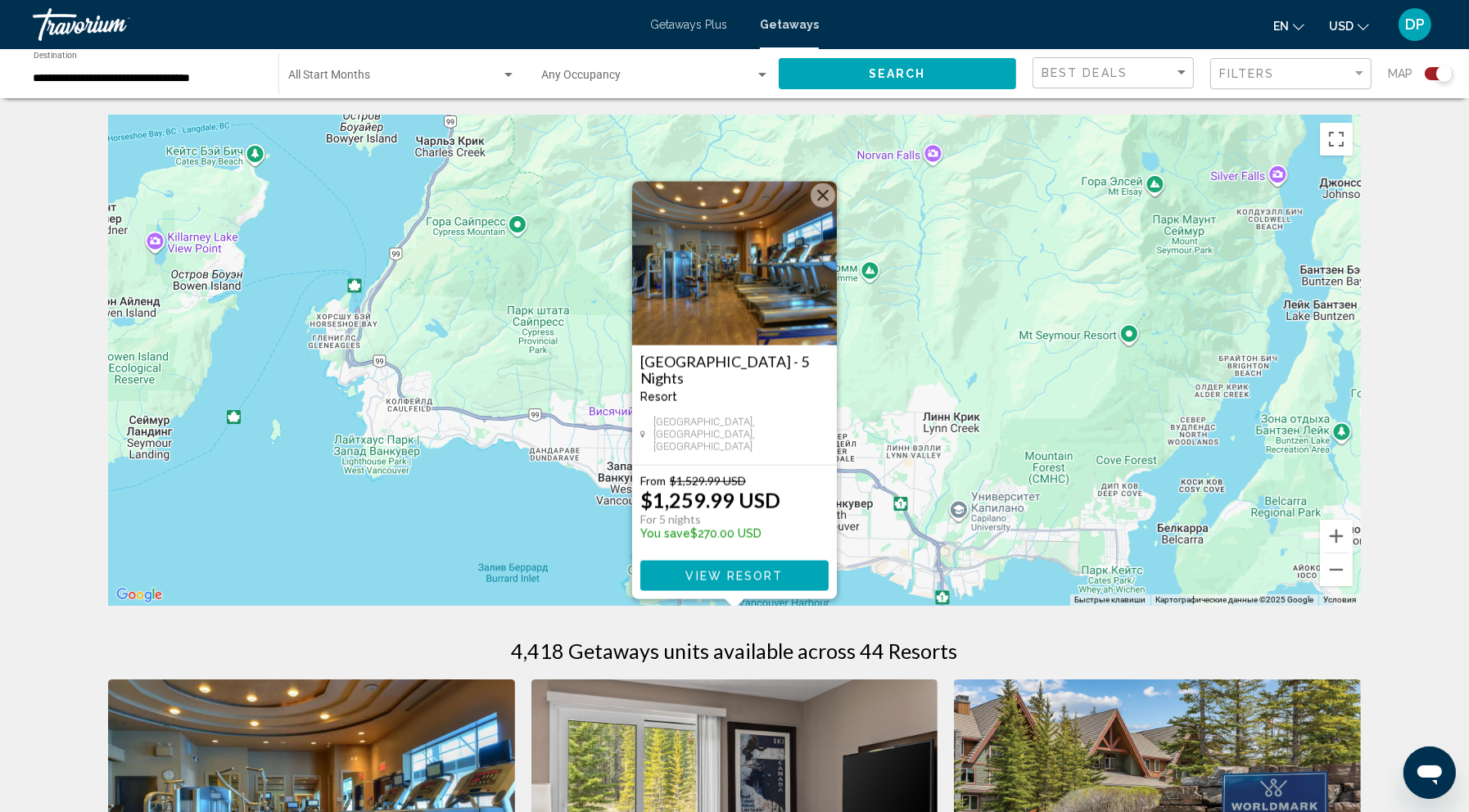
click at [515, 531] on div "Чтобы активировать перетаскивание с помощью клавиатуры, нажмите Alt + Ввод. Пос…" at bounding box center [734, 360] width 1252 height 492
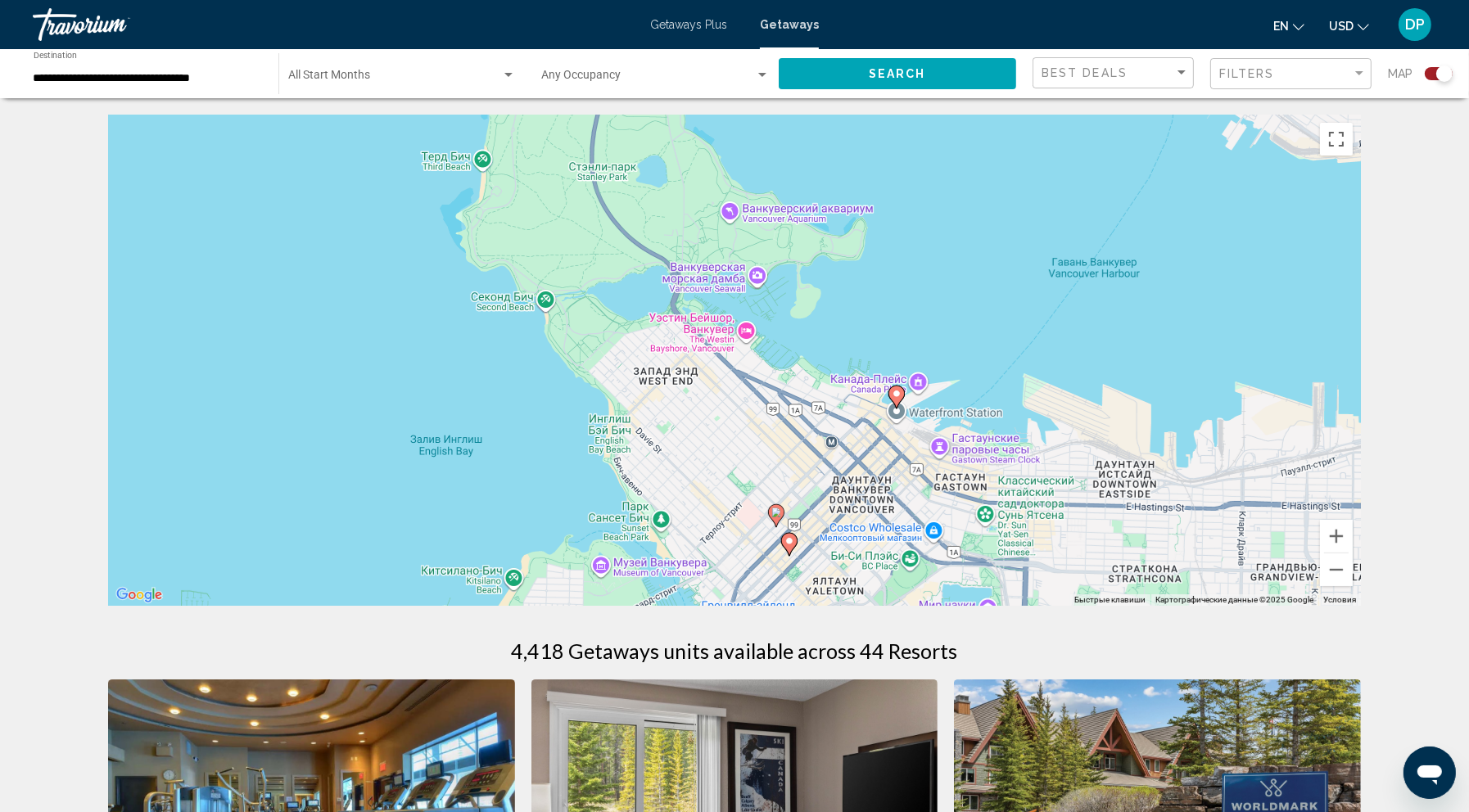
click at [776, 526] on icon "Main content" at bounding box center [776, 515] width 14 height 21
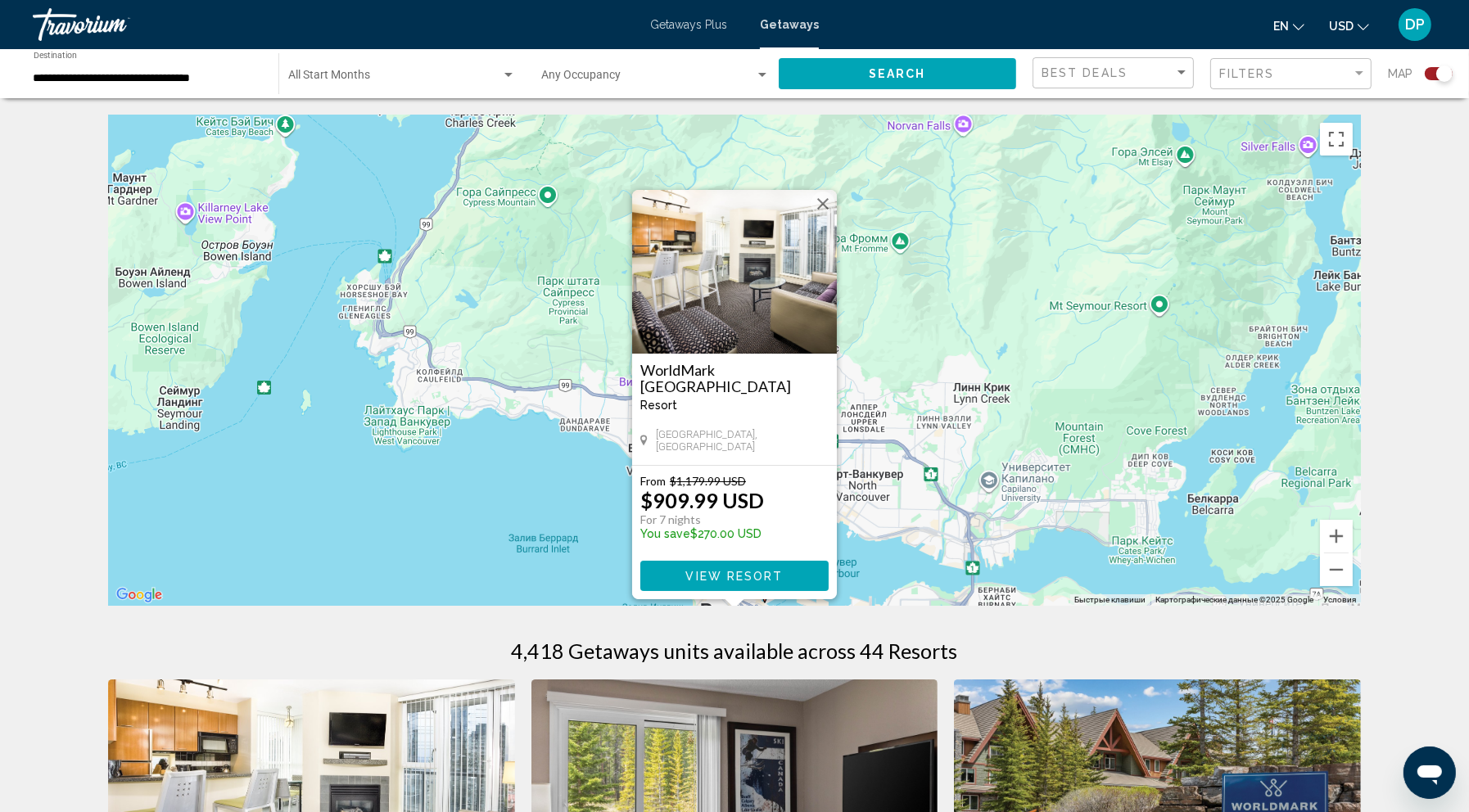
click at [527, 526] on div "Чтобы активировать перетаскивание с помощью клавиатуры, нажмите Alt + Ввод. Пос…" at bounding box center [734, 360] width 1252 height 492
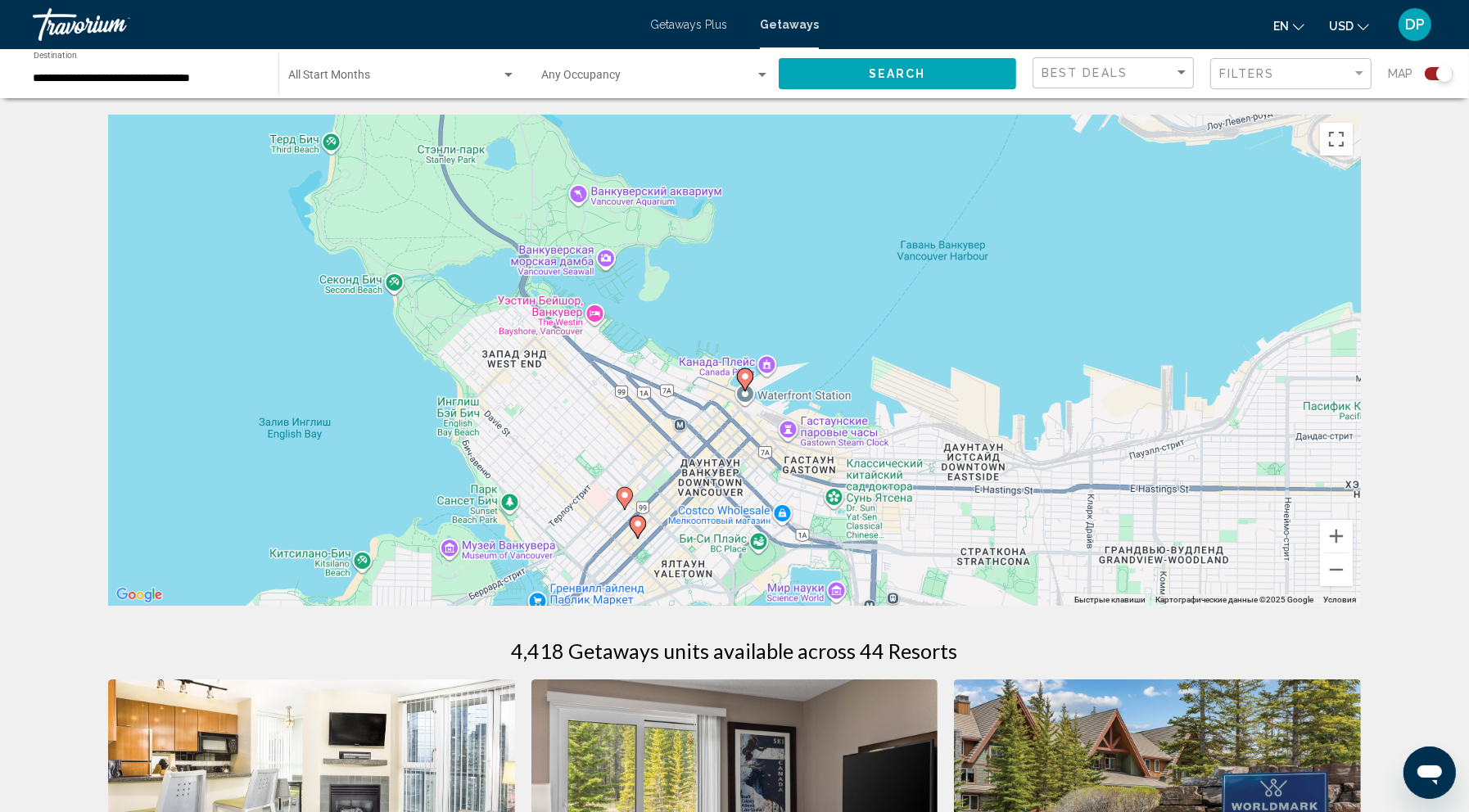
click at [638, 529] on image "Main content" at bounding box center [638, 524] width 10 height 10
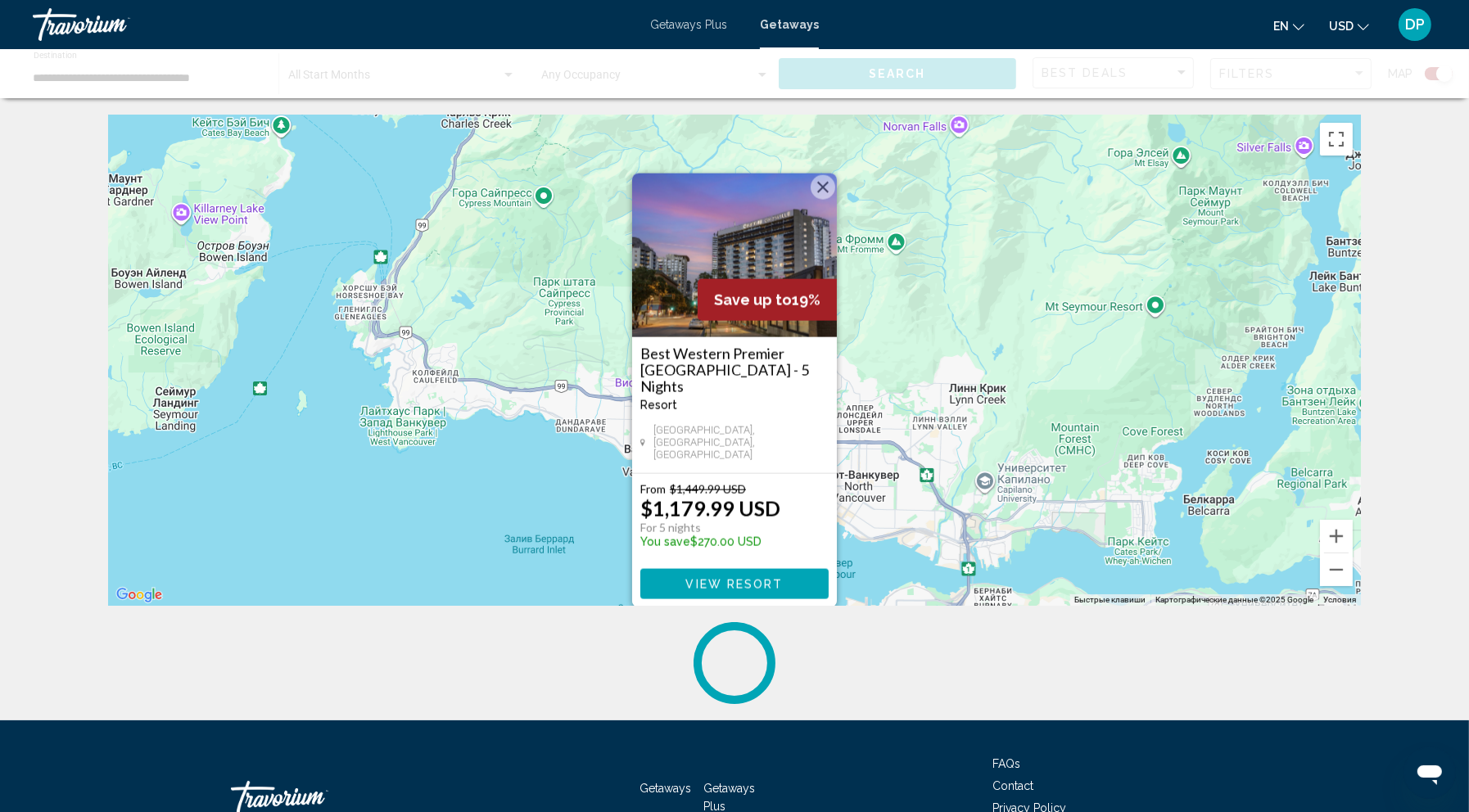
click at [507, 562] on div "Чтобы активировать перетаскивание с помощью клавиатуры, нажмите Alt + Ввод. Пос…" at bounding box center [734, 360] width 1252 height 492
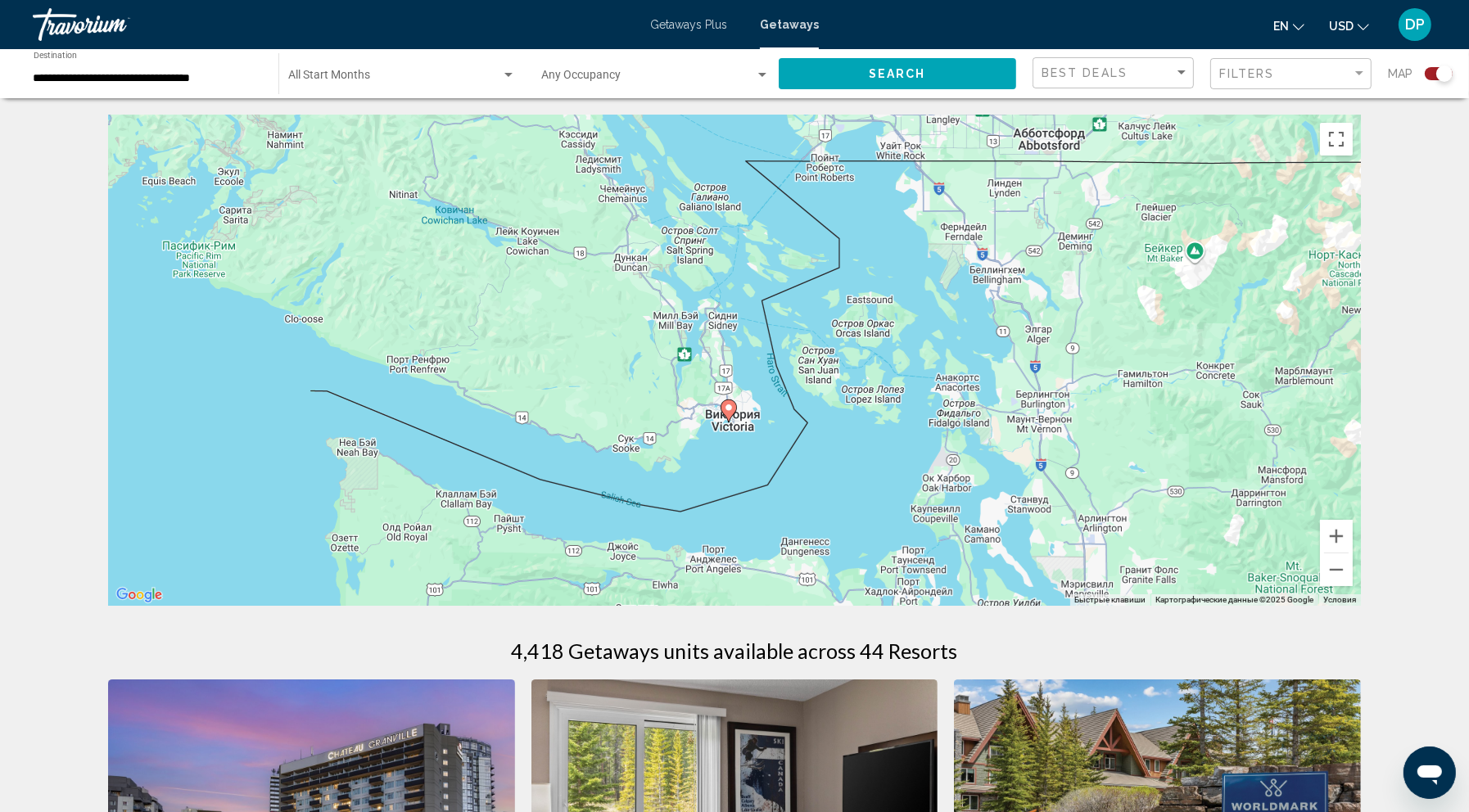
click at [728, 412] on image "Main content" at bounding box center [729, 408] width 10 height 10
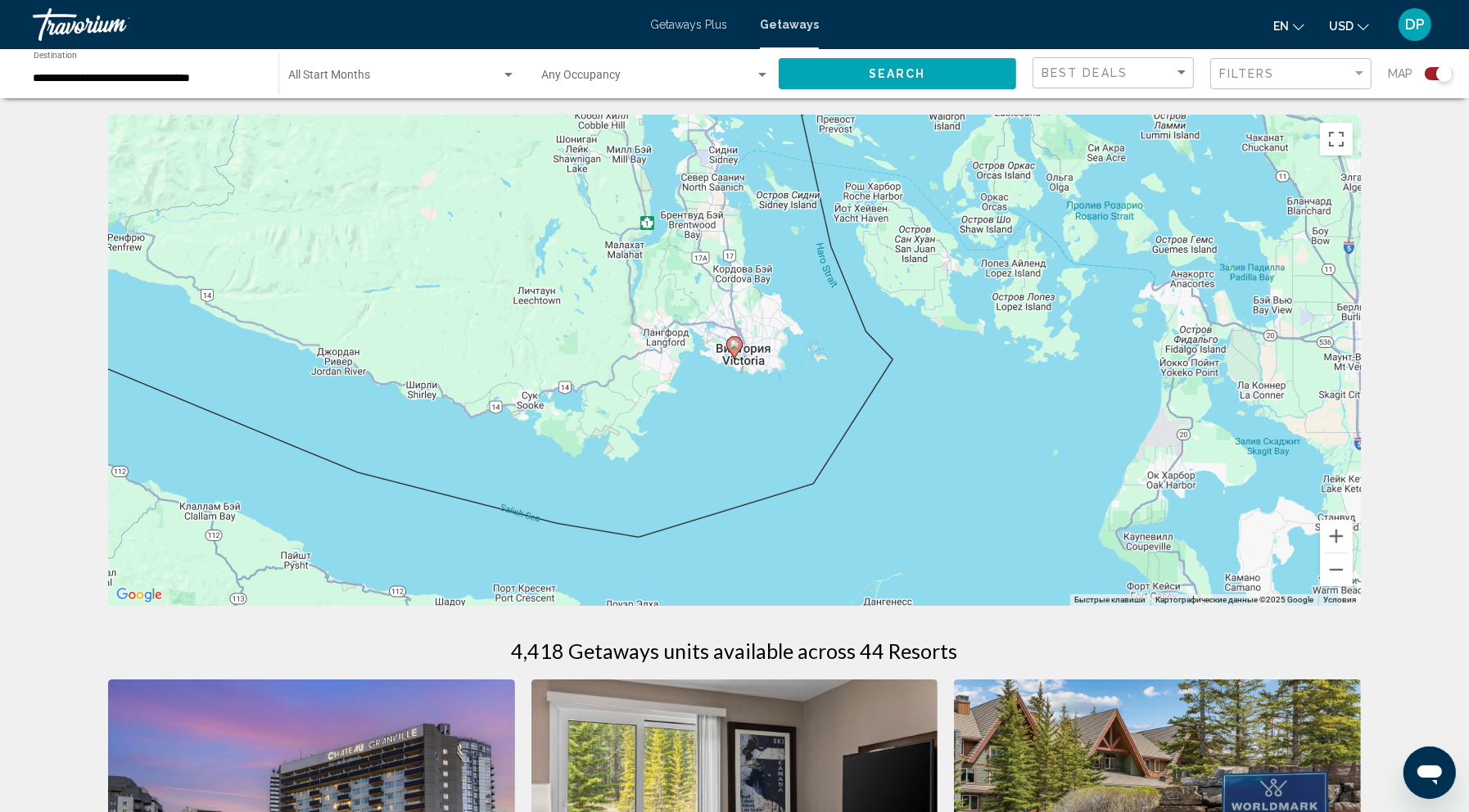
click at [734, 350] on image "Main content" at bounding box center [734, 345] width 10 height 10
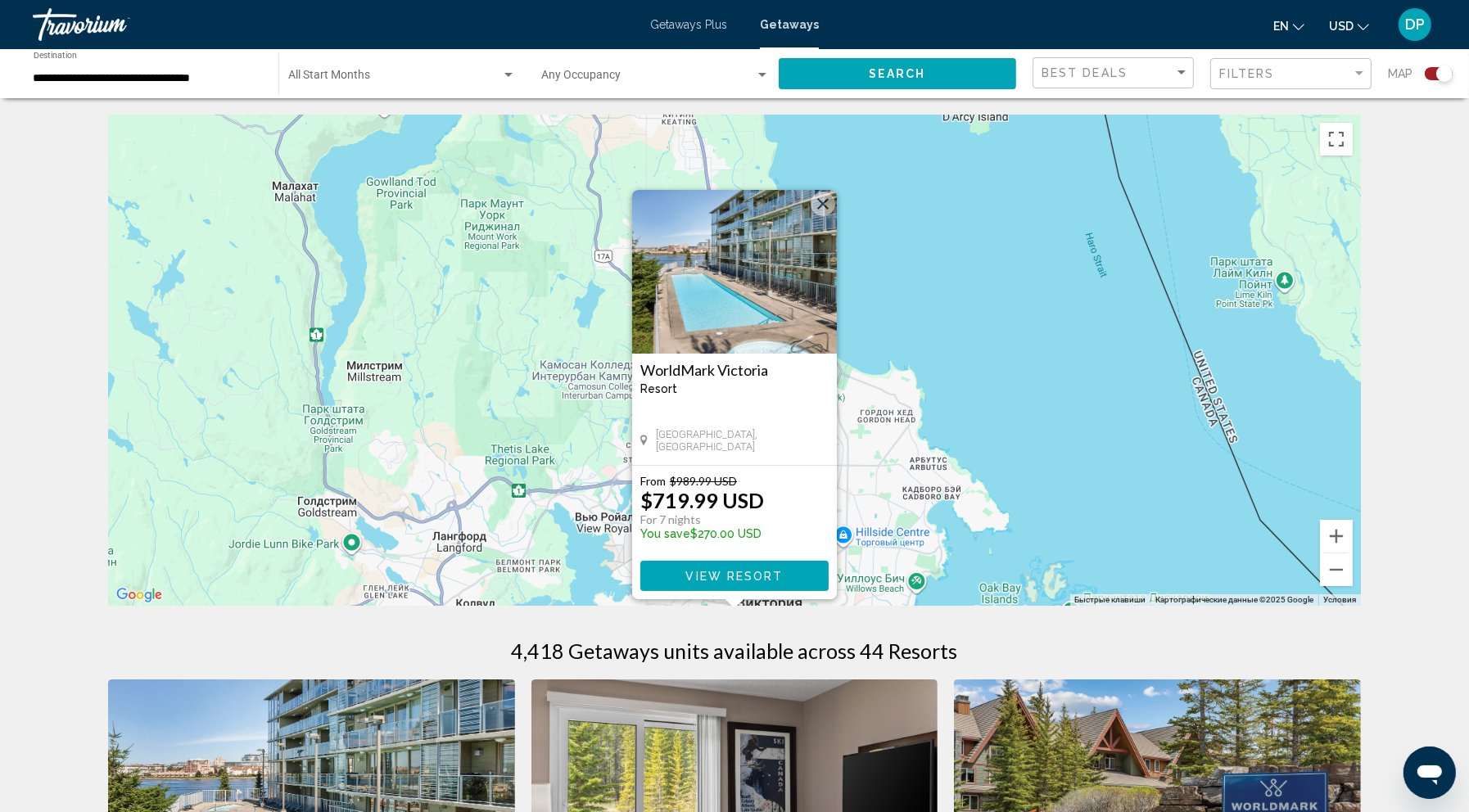
click at [746, 279] on img "Main content" at bounding box center [734, 272] width 205 height 164
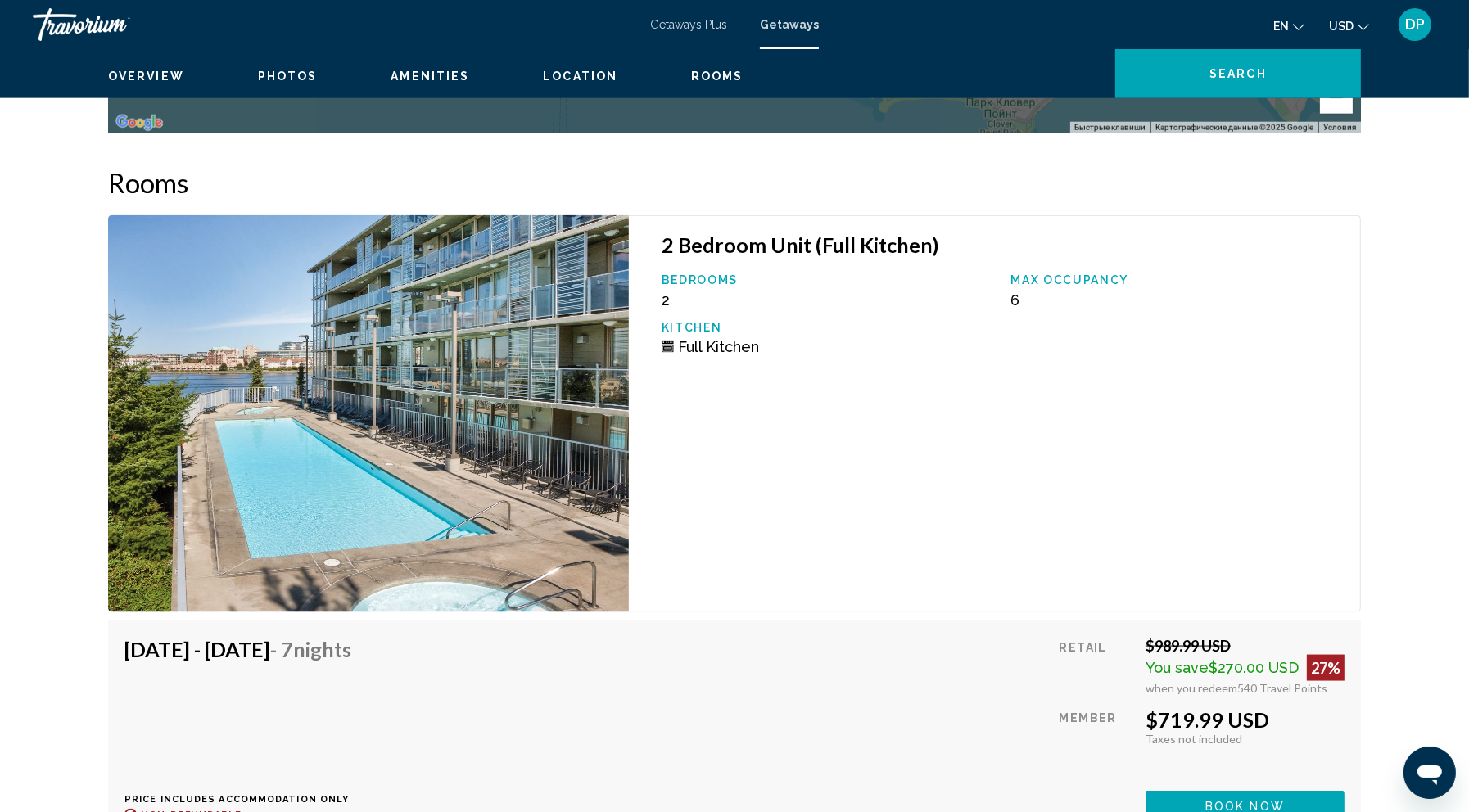
scroll to position [2493, 0]
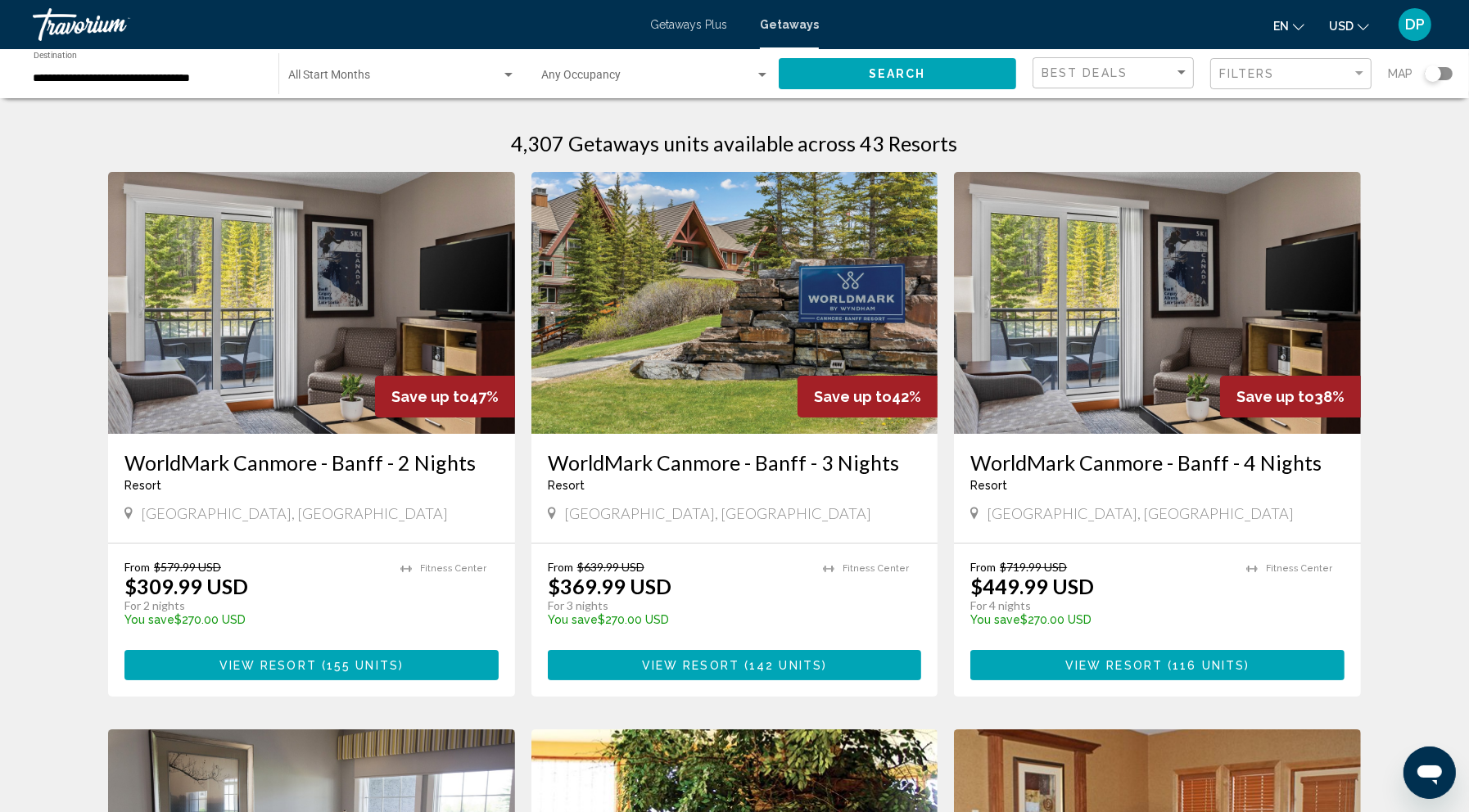
click at [1430, 82] on div "Search widget" at bounding box center [1432, 73] width 16 height 16
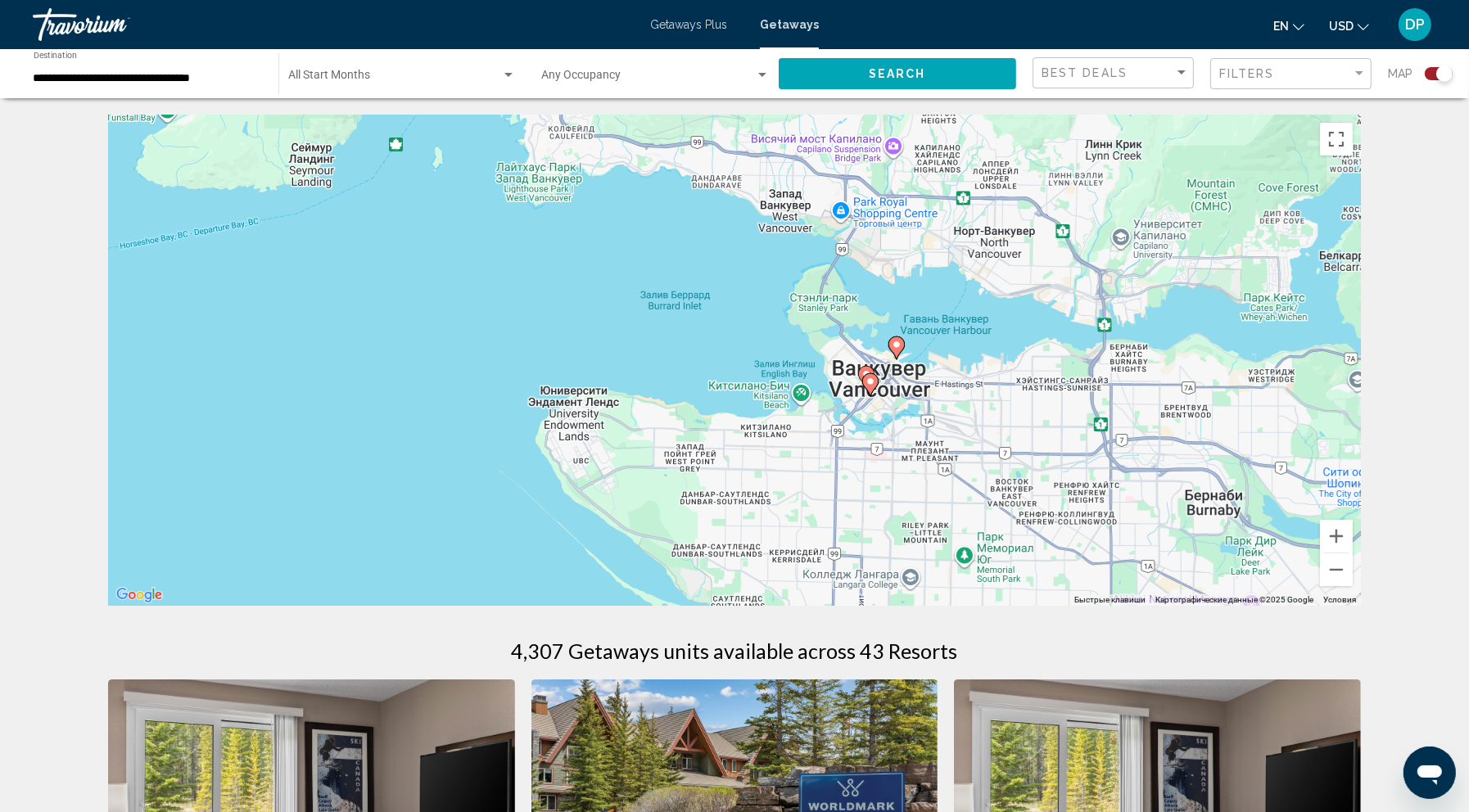
click at [871, 395] on icon "Main content" at bounding box center [869, 384] width 14 height 21
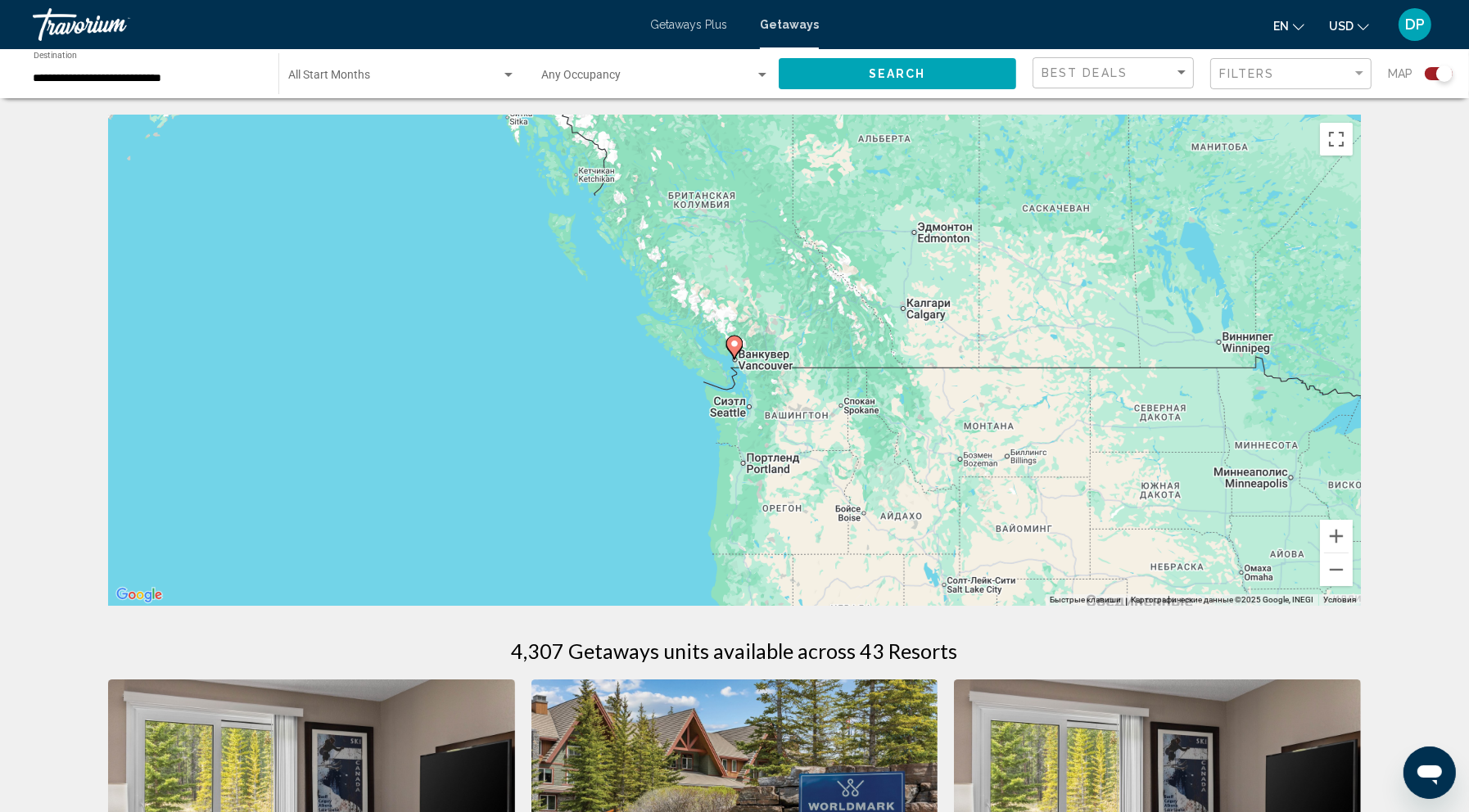
click at [734, 349] on image "Main content" at bounding box center [734, 344] width 10 height 10
type input "**********"
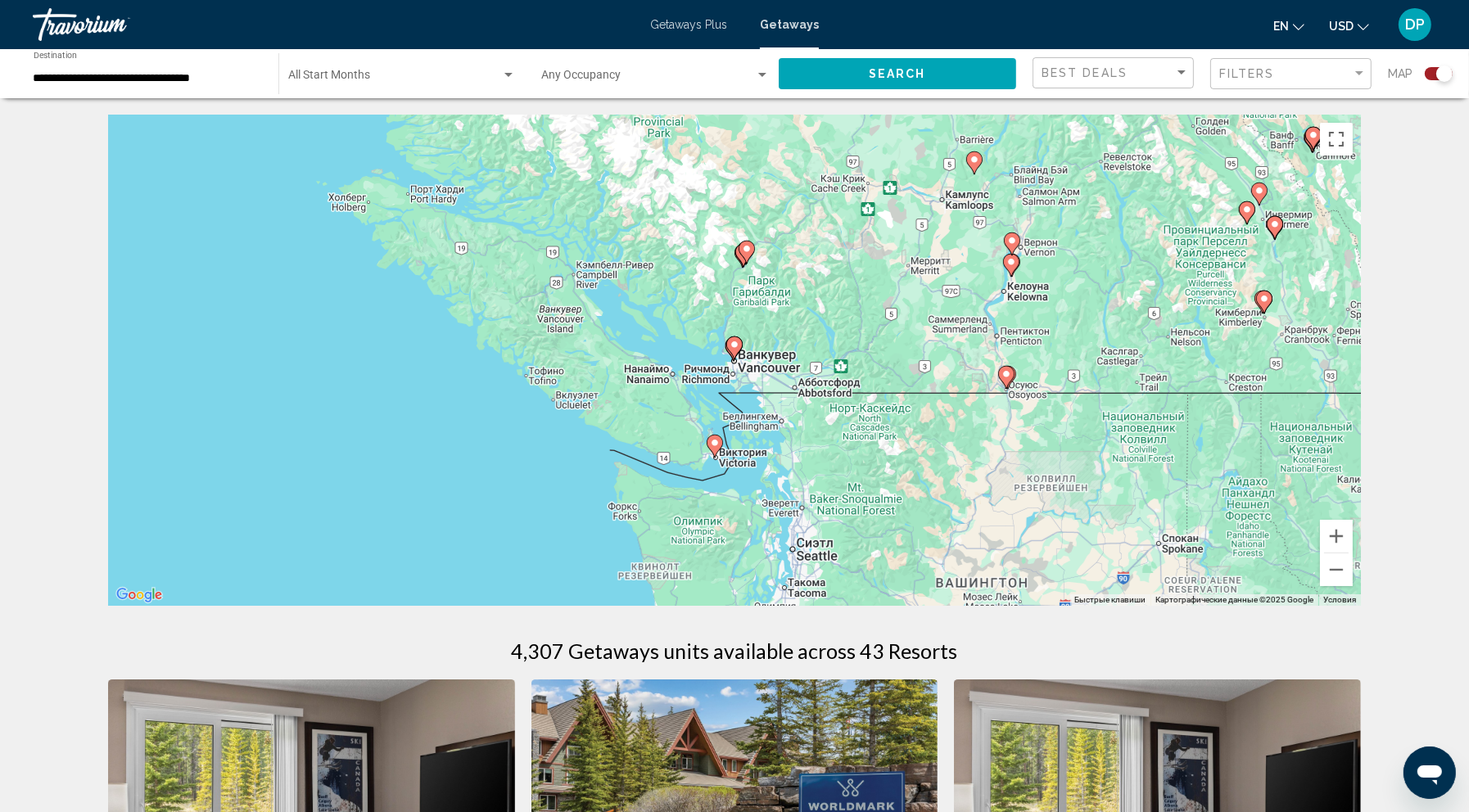
click at [734, 350] on image "Main content" at bounding box center [734, 345] width 10 height 10
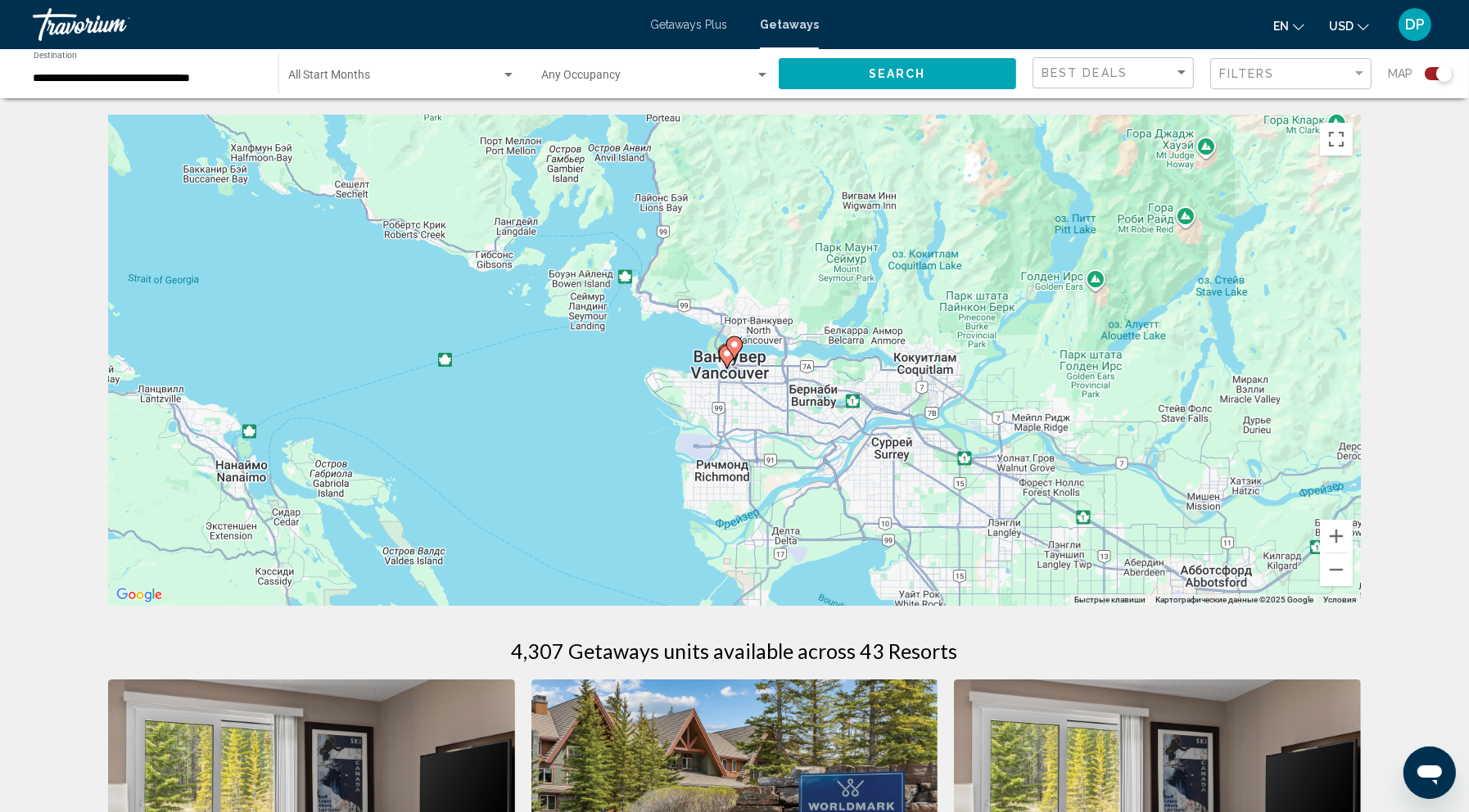
click at [739, 409] on div "Чтобы активировать перетаскивание с помощью клавиатуры, нажмите Alt + Ввод. Пос…" at bounding box center [734, 360] width 1252 height 492
click at [697, 387] on div "Чтобы активировать перетаскивание с помощью клавиатуры, нажмите Alt + Ввод. Пос…" at bounding box center [734, 360] width 1252 height 492
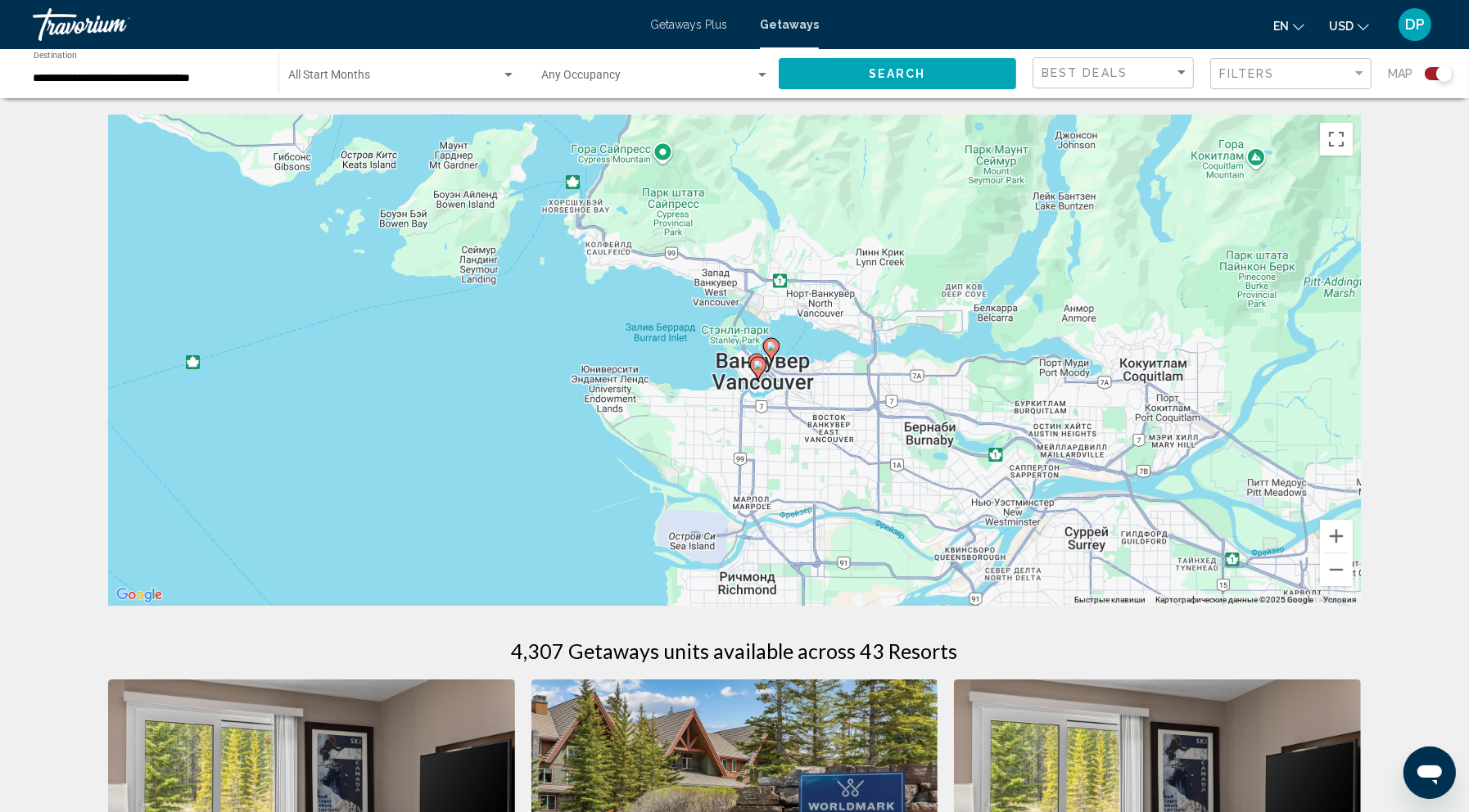
click at [757, 379] on icon "Main content" at bounding box center [757, 368] width 14 height 21
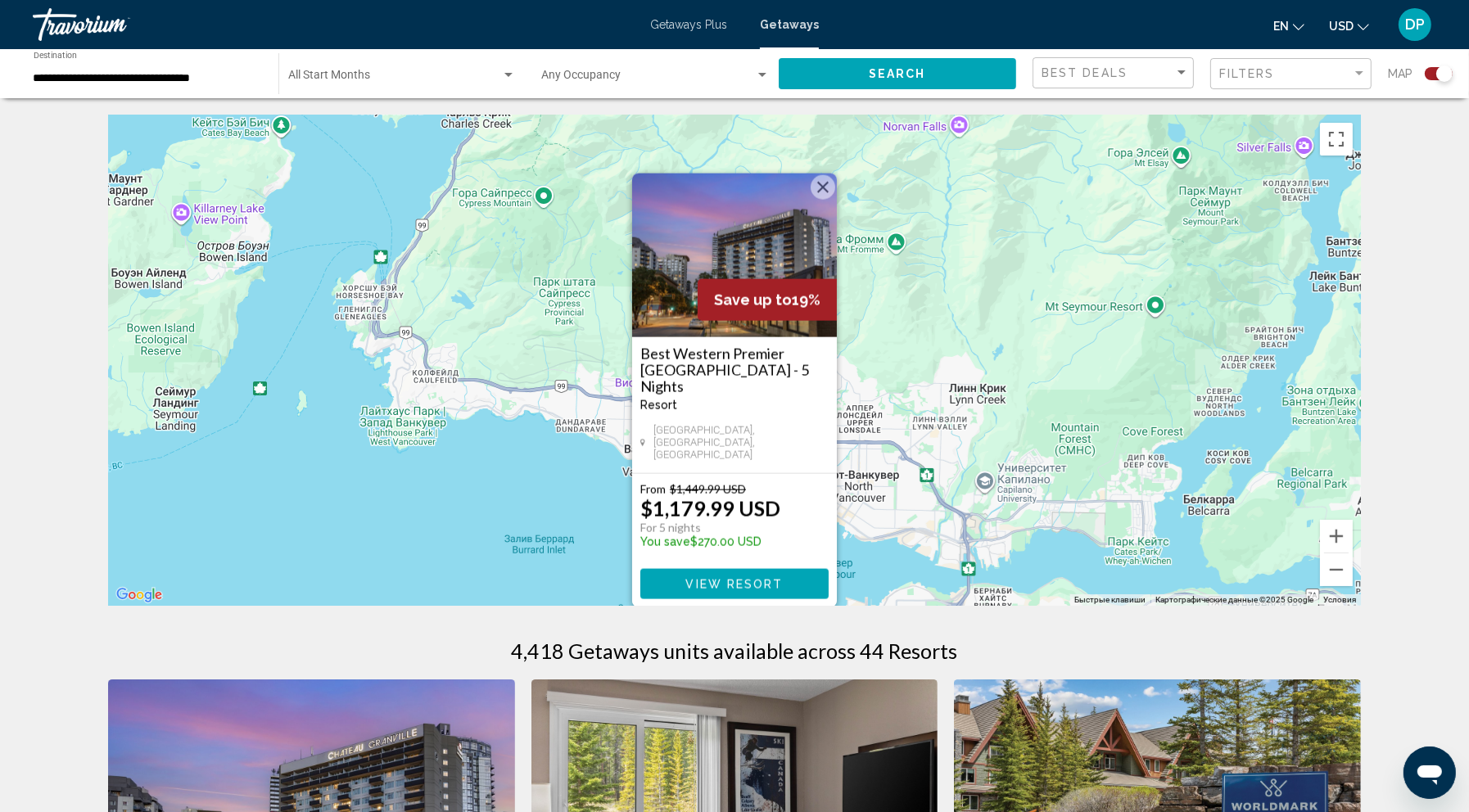
click at [548, 483] on div "Чтобы активировать перетаскивание с помощью клавиатуры, нажмите Alt + Ввод. Пос…" at bounding box center [734, 360] width 1252 height 492
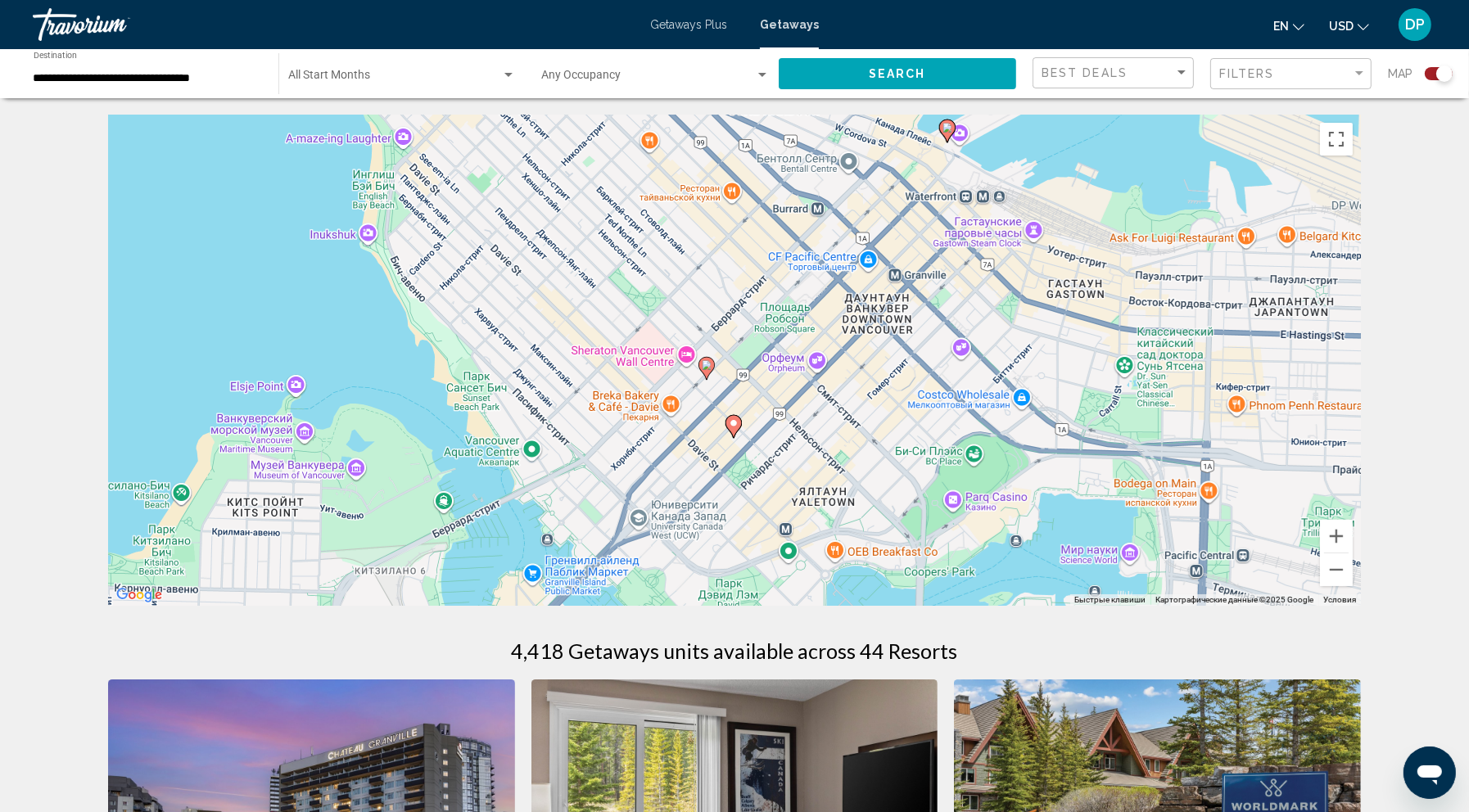
click at [708, 379] on icon "Main content" at bounding box center [706, 368] width 14 height 21
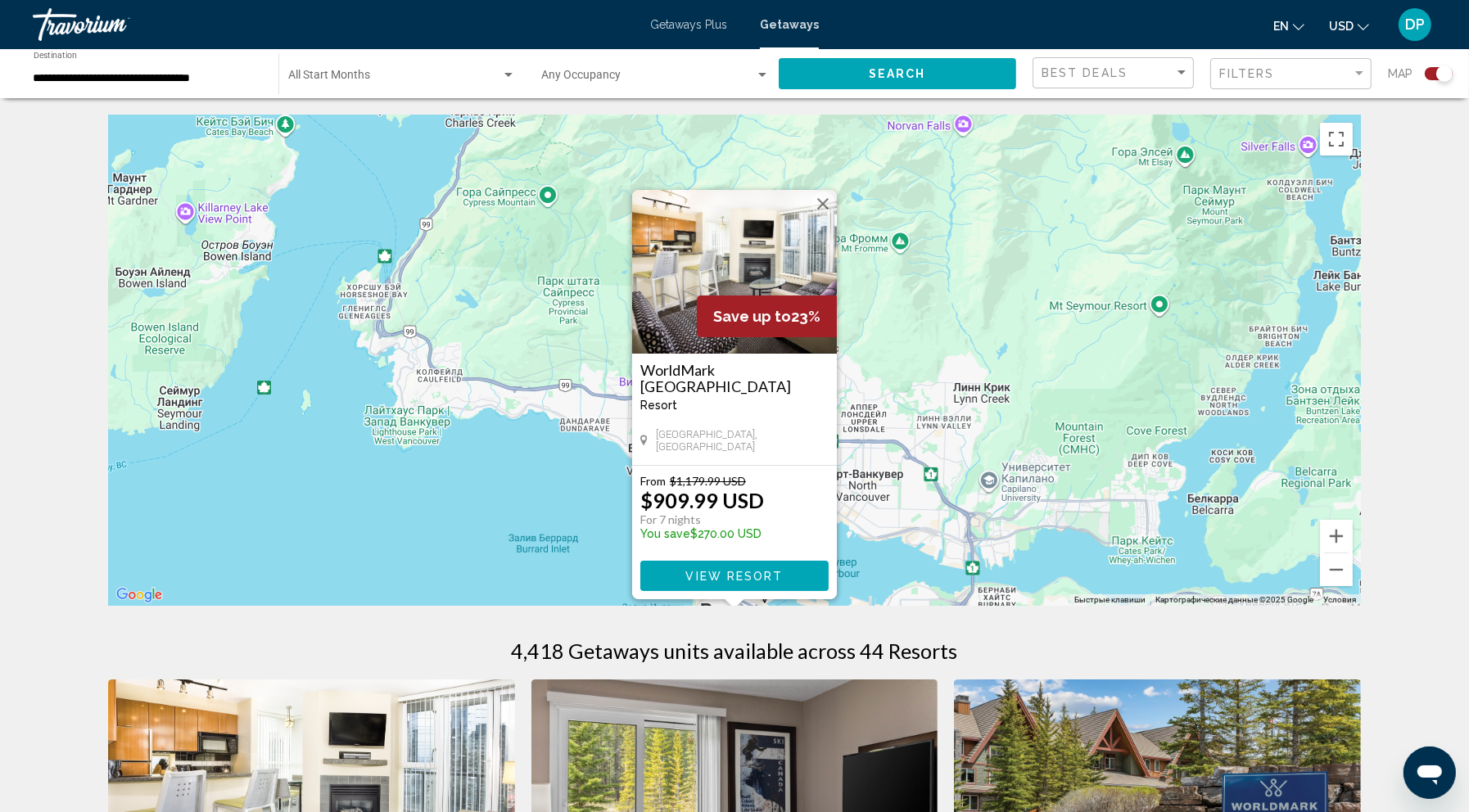
click at [719, 308] on span "Save up to" at bounding box center [752, 316] width 78 height 17
click at [751, 583] on span "View Resort" at bounding box center [734, 577] width 98 height 13
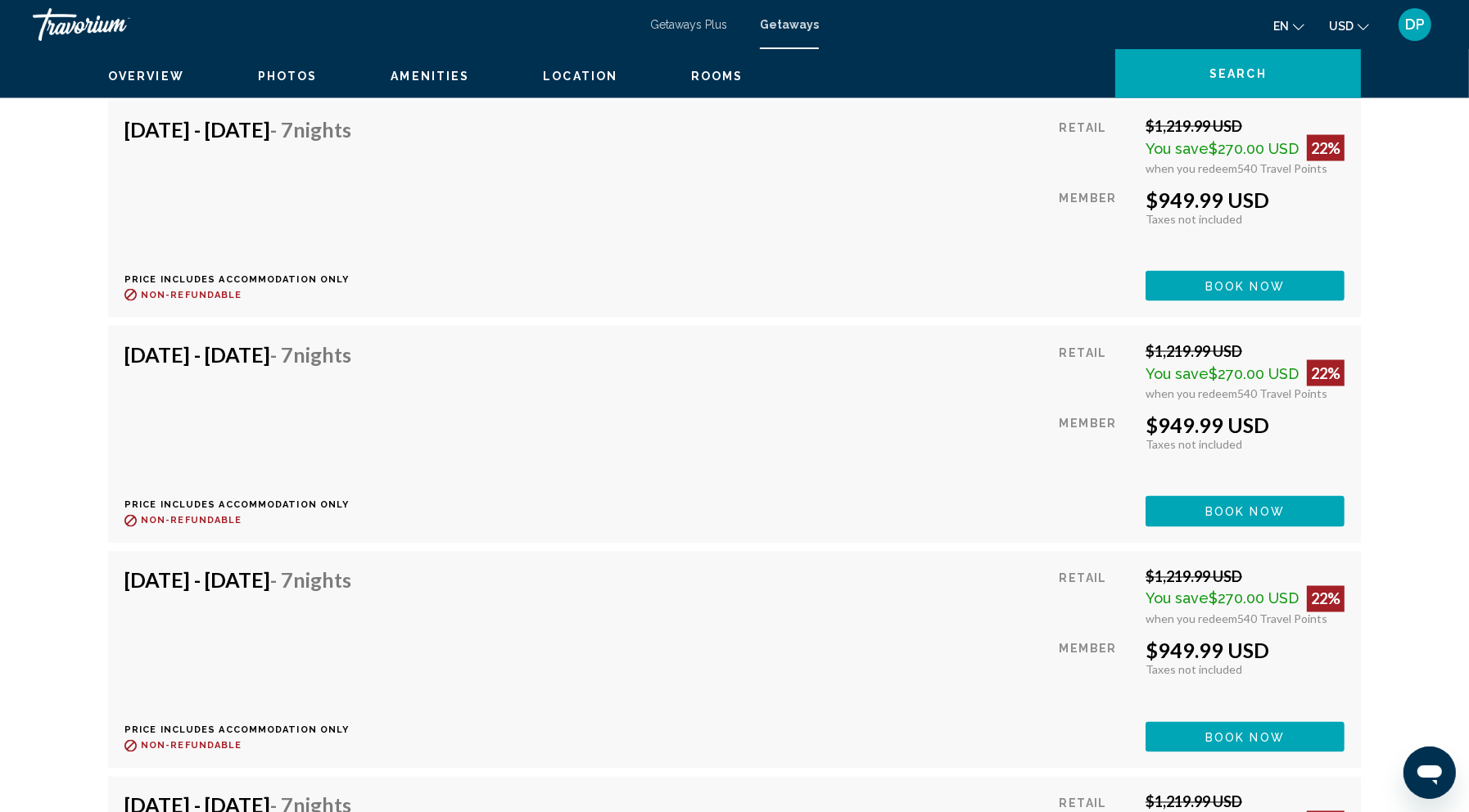
scroll to position [3158, 0]
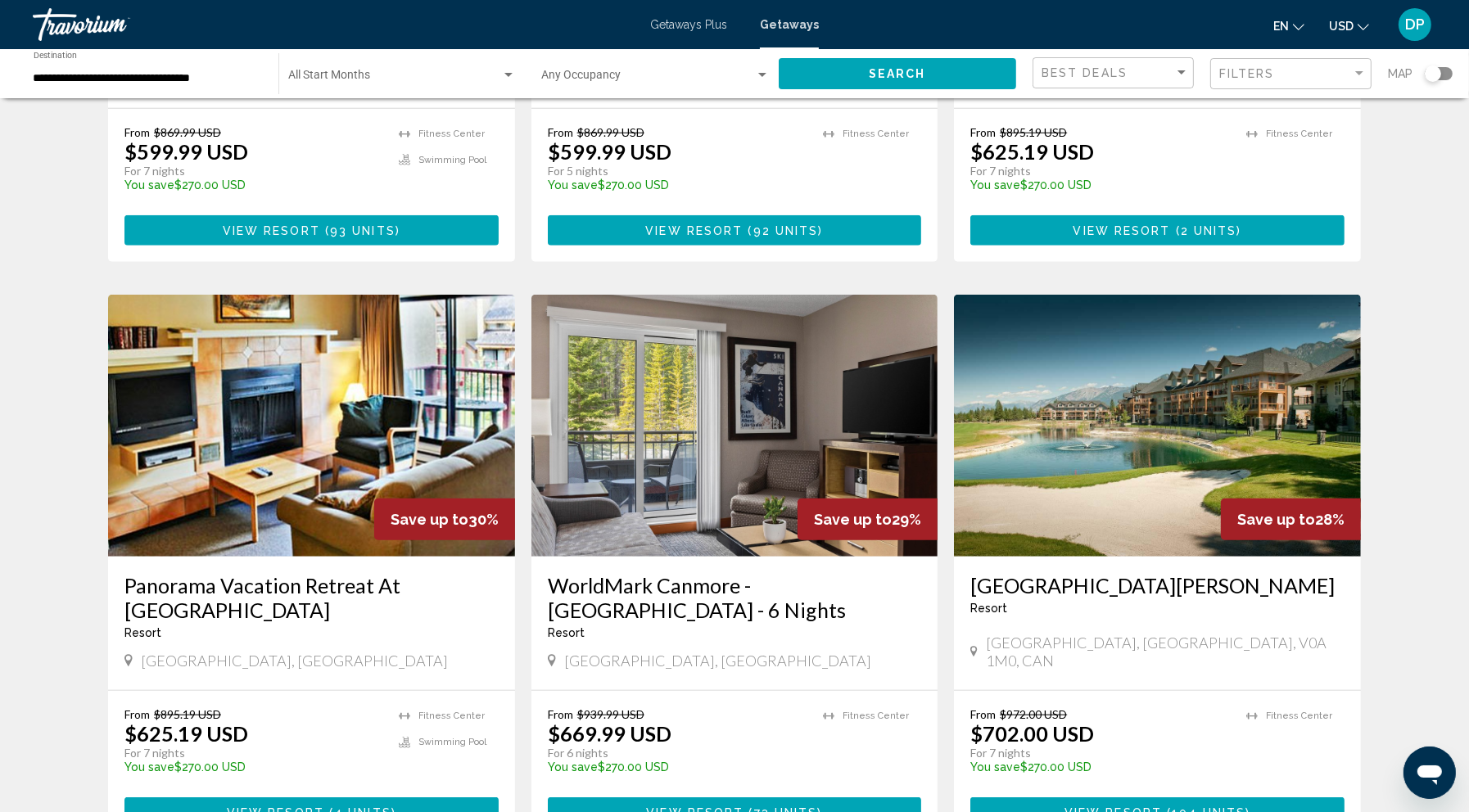
scroll to position [1603, 0]
